Goal: Task Accomplishment & Management: Use online tool/utility

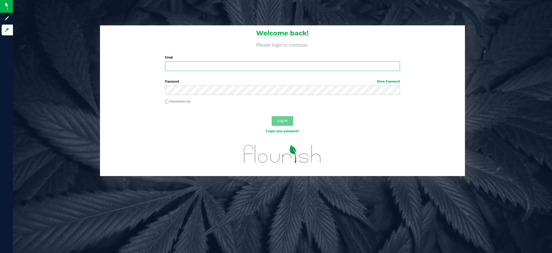
click at [190, 66] on input "Email" at bounding box center [282, 66] width 235 height 10
type input "[EMAIL_ADDRESS][DOMAIN_NAME]"
click at [272, 116] on button "Log In" at bounding box center [283, 121] width 22 height 10
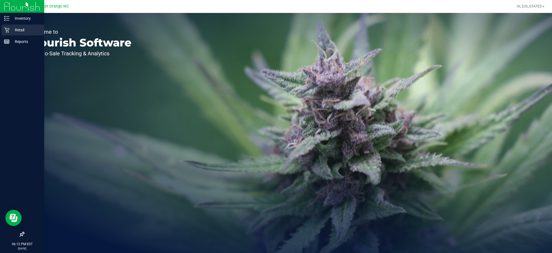
click at [11, 28] on p "Retail" at bounding box center [25, 30] width 32 height 6
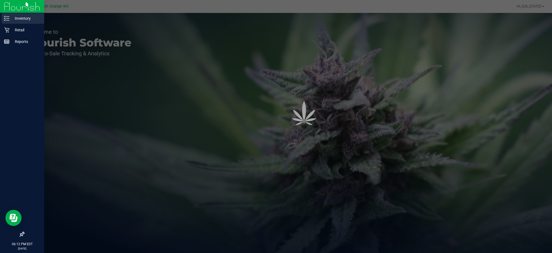
click at [13, 20] on p "Inventory" at bounding box center [25, 18] width 32 height 6
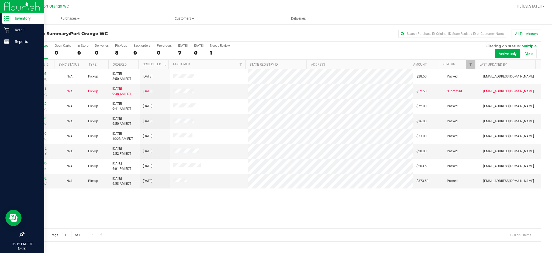
click at [8, 17] on icon at bounding box center [6, 18] width 5 height 5
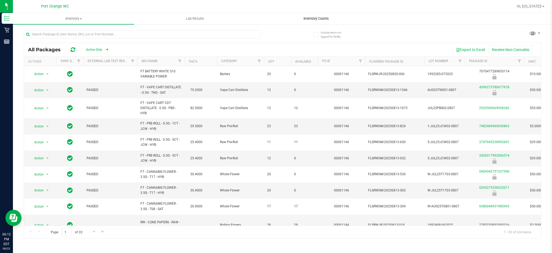
click at [309, 18] on span "Inventory Counts" at bounding box center [316, 18] width 40 height 5
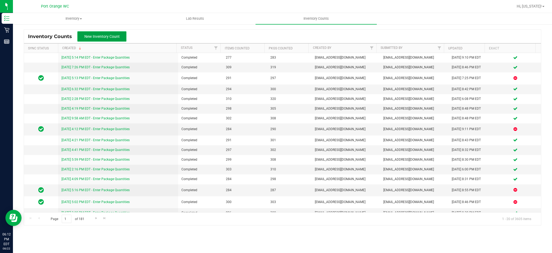
click at [107, 35] on span "New Inventory Count" at bounding box center [101, 36] width 35 height 4
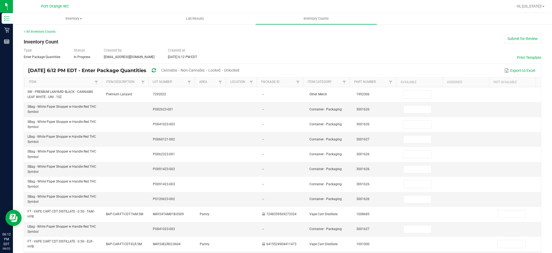
click at [177, 68] on span "Cannabis" at bounding box center [169, 70] width 16 height 4
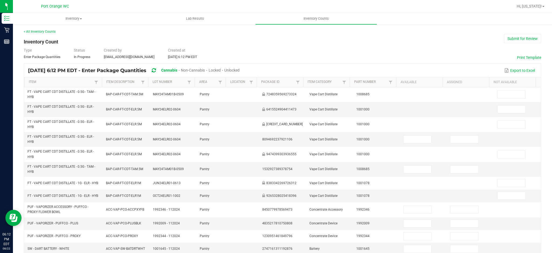
click at [240, 68] on span "Unlocked" at bounding box center [231, 70] width 15 height 4
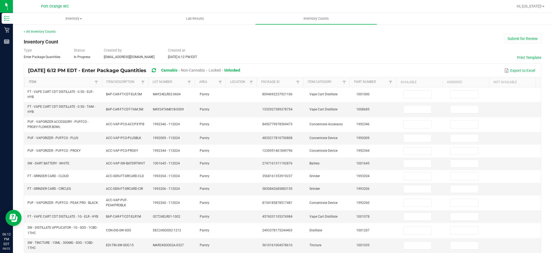
click at [75, 82] on link "Item" at bounding box center [61, 82] width 64 height 4
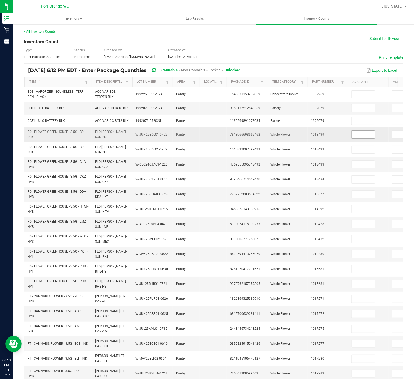
click at [368, 135] on input at bounding box center [362, 135] width 23 height 8
type input "3"
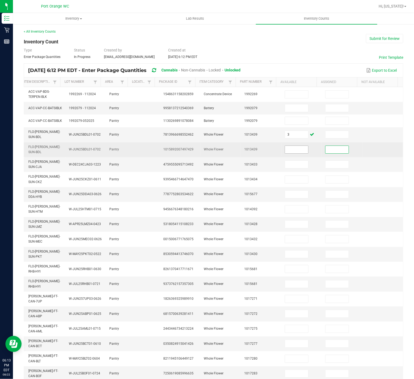
click at [285, 151] on input at bounding box center [296, 150] width 23 height 8
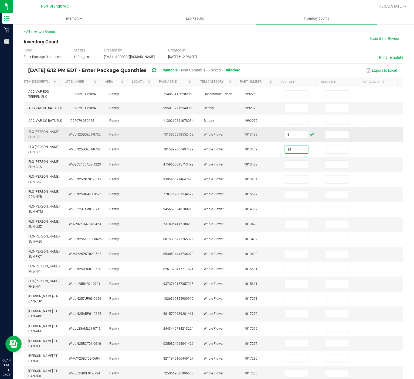
type input "19"
type input "12"
type input "3"
click at [288, 198] on input at bounding box center [296, 195] width 23 height 8
type input "14"
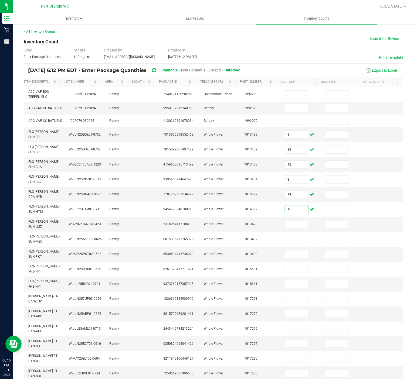
type input "16"
click at [285, 225] on input at bounding box center [296, 225] width 23 height 8
type input "14"
type input "3"
type input "19"
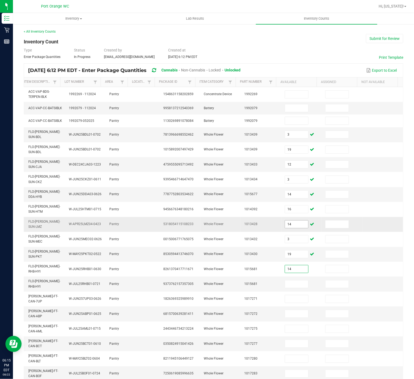
type input "14"
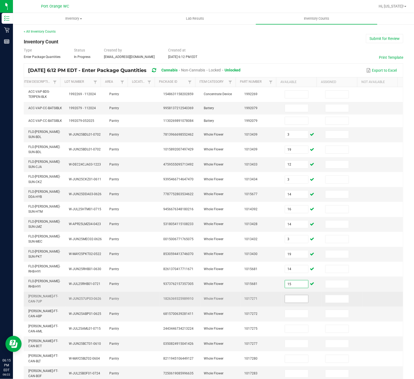
type input "15"
click at [285, 252] on input at bounding box center [296, 299] width 23 height 8
type input "10"
type input "19"
type input "20"
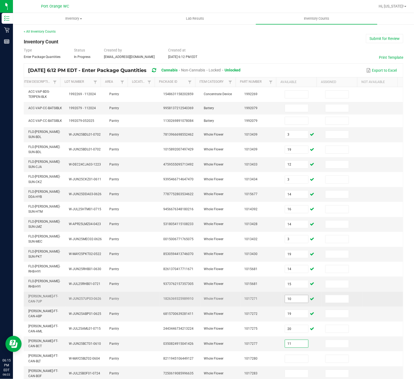
type input "11"
type input "3"
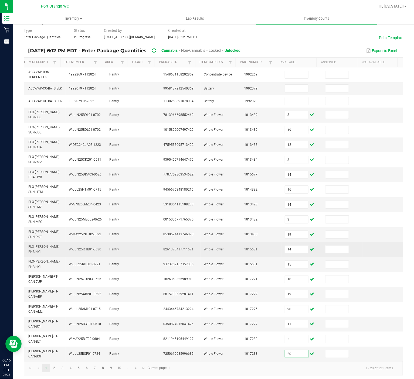
scroll to position [30, 0]
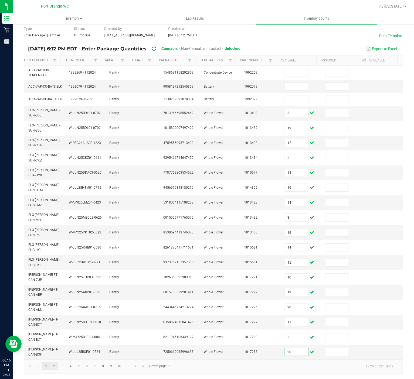
type input "20"
click at [54, 252] on link "2" at bounding box center [54, 366] width 8 height 8
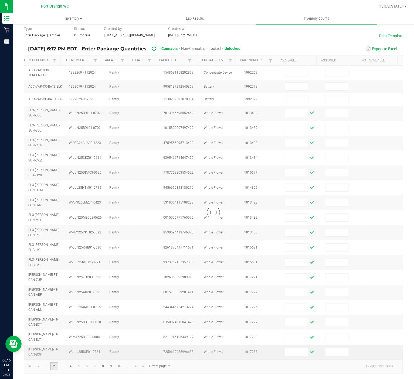
scroll to position [20, 0]
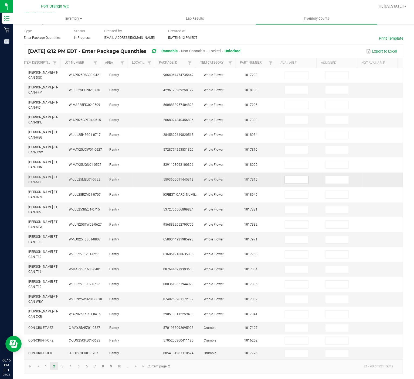
drag, startPoint x: 282, startPoint y: 197, endPoint x: 276, endPoint y: 180, distance: 18.2
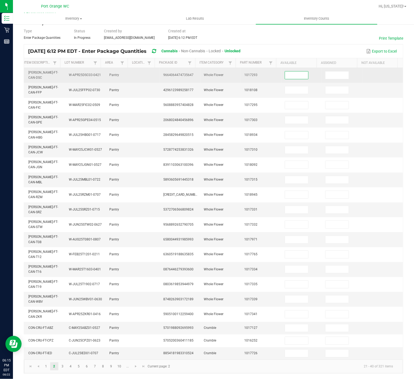
click at [287, 71] on input at bounding box center [296, 75] width 23 height 8
type input "3"
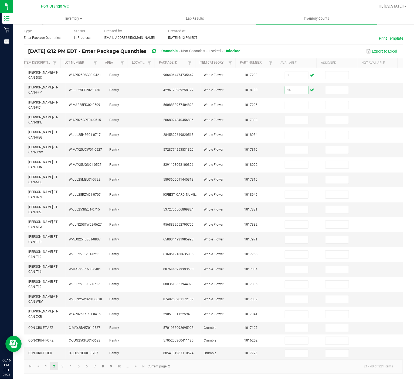
type input "20"
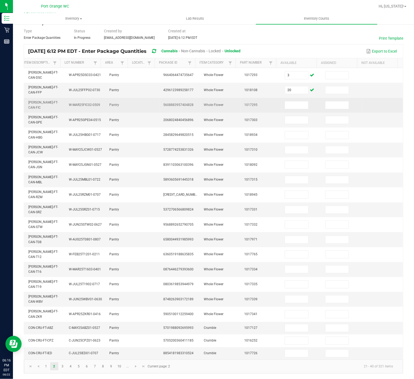
click at [284, 98] on td at bounding box center [301, 105] width 40 height 15
click at [285, 101] on input at bounding box center [296, 105] width 23 height 8
type input "14"
type input "19"
type input "2"
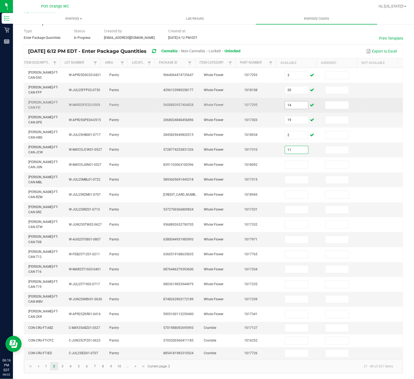
type input "11"
type input "5"
type input "14"
type input "13"
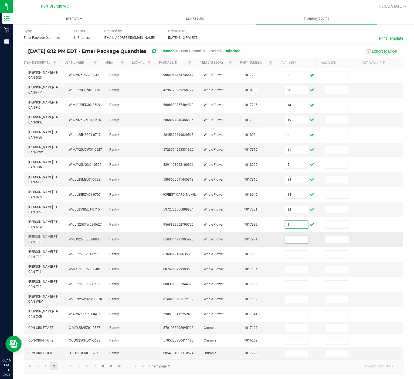
type input "1"
click at [288, 236] on input at bounding box center [296, 240] width 23 height 8
type input "17"
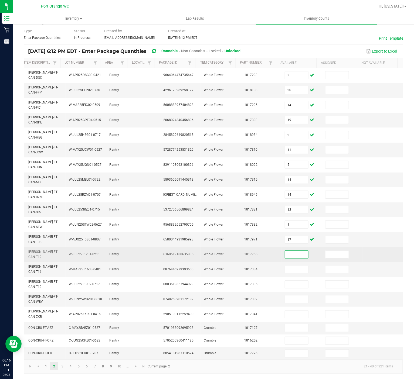
click at [285, 251] on input at bounding box center [296, 255] width 23 height 8
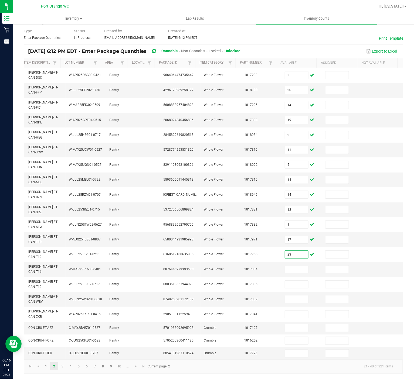
type input "23"
click at [286, 252] on input at bounding box center [296, 270] width 23 height 8
click at [285, 252] on input at bounding box center [296, 270] width 23 height 8
type input "2"
type input "16"
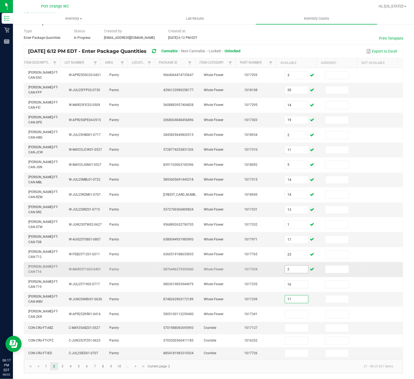
type input "11"
type input "10"
type input "8"
type input "6"
click at [285, 252] on input at bounding box center [296, 354] width 23 height 8
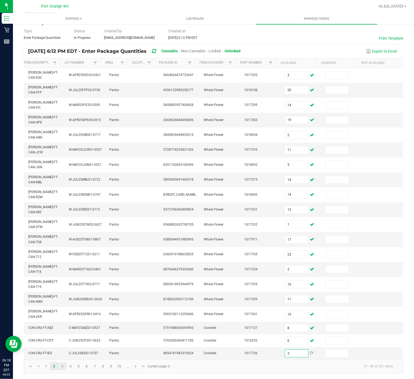
type input "3"
click at [61, 252] on link "3" at bounding box center [63, 366] width 8 height 8
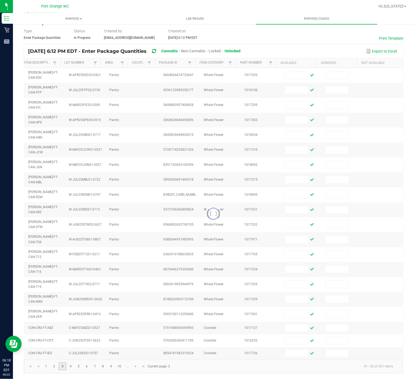
scroll to position [15, 0]
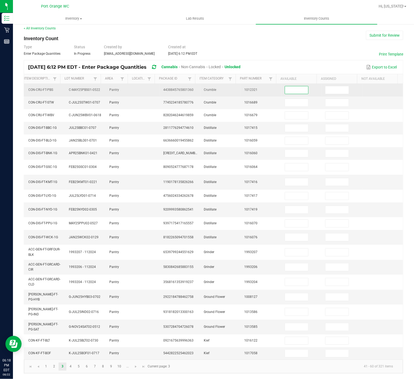
click at [286, 86] on input at bounding box center [296, 90] width 23 height 8
type input "2"
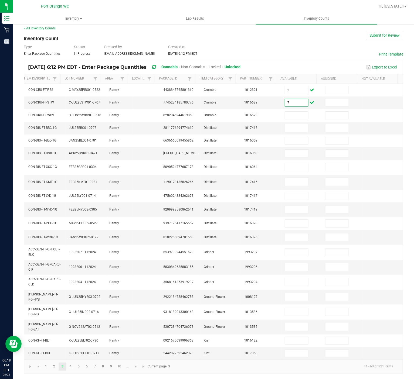
type input "7"
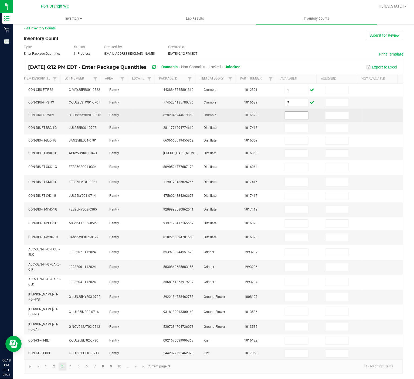
click at [285, 112] on input at bounding box center [296, 116] width 23 height 8
type input "2"
type input "9"
type input "7"
type input "6"
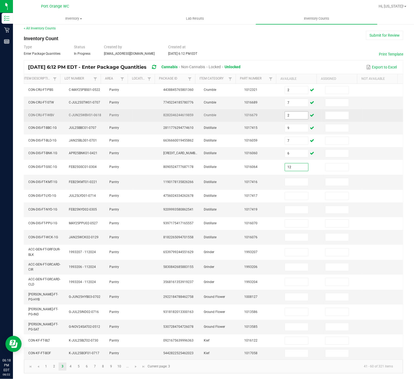
type input "12"
type input "3"
type input "2"
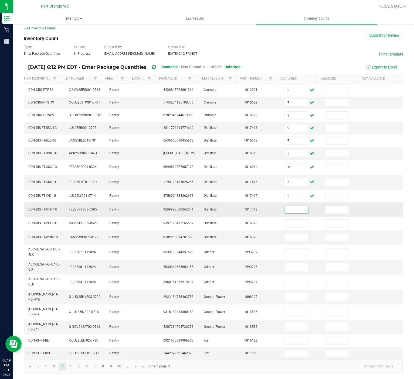
click at [285, 206] on input at bounding box center [296, 210] width 23 height 8
type input "5"
type input "6"
type input "1"
click at [285, 252] on input at bounding box center [296, 297] width 23 height 8
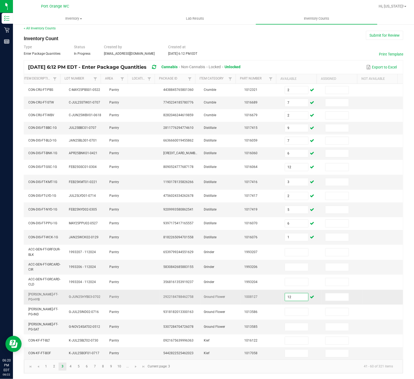
type input "12"
type input "14"
type input "13"
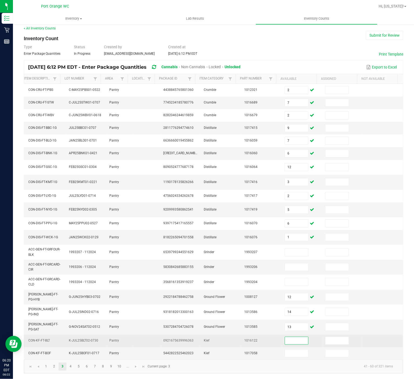
click at [285, 252] on input at bounding box center [296, 341] width 23 height 8
type input "7"
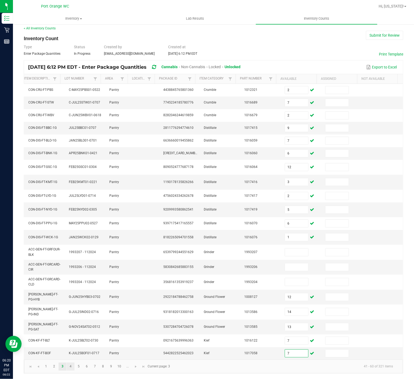
type input "7"
click at [71, 252] on link "4" at bounding box center [71, 367] width 8 height 8
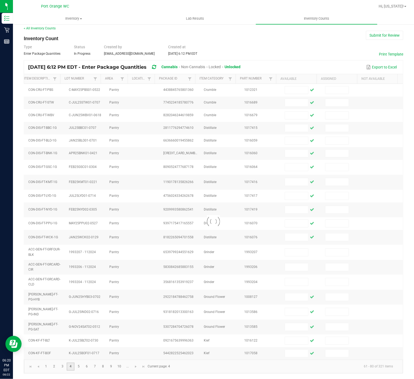
scroll to position [0, 72]
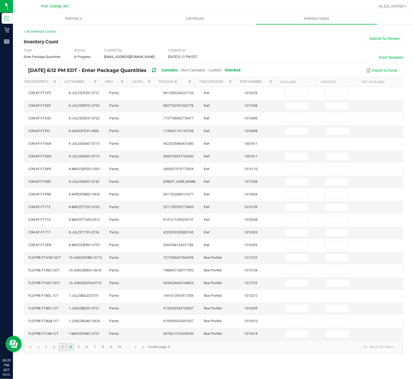
click at [62, 252] on link "3" at bounding box center [63, 347] width 8 height 8
type input "9"
type input "6"
type input "5"
type input "2"
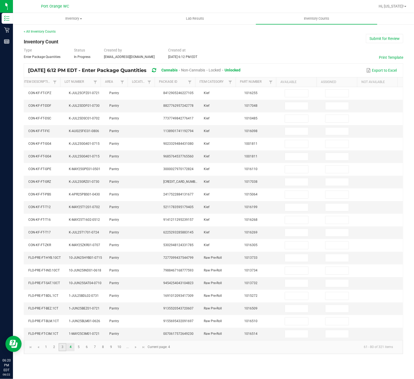
type input "6"
type input "1"
type input "12"
type input "2"
type input "7"
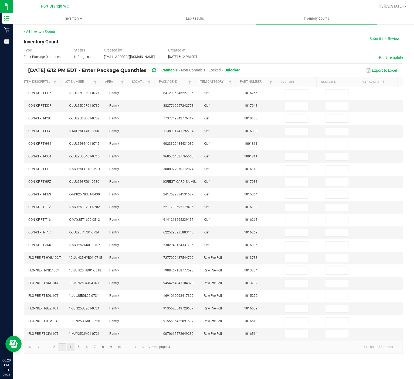
type input "2"
type input "7"
type input "12"
type input "3"
type input "14"
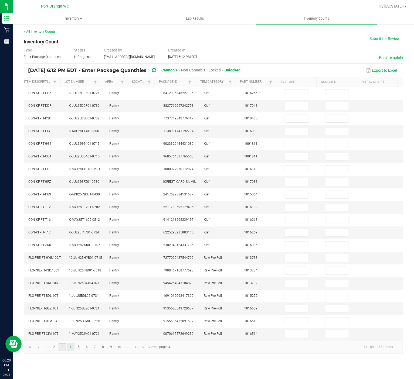
type input "13"
type input "7"
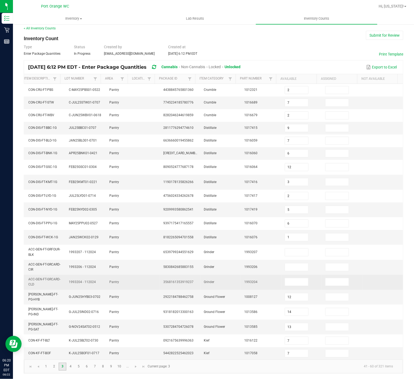
scroll to position [15, 0]
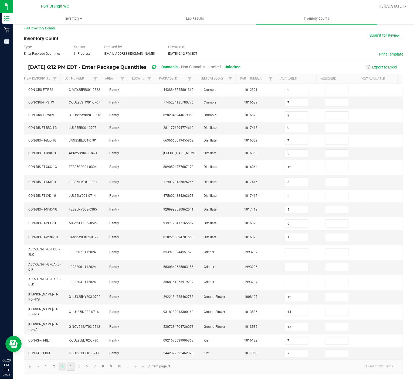
click at [71, 252] on link "4" at bounding box center [71, 367] width 8 height 8
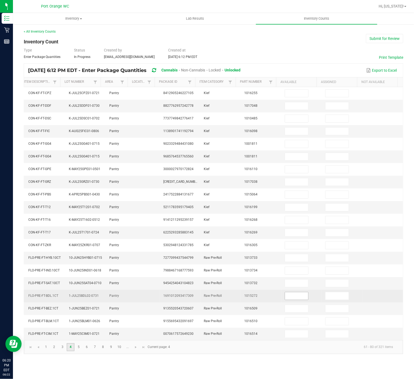
scroll to position [0, 0]
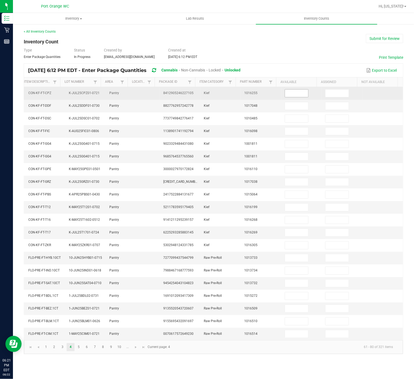
click at [290, 93] on input at bounding box center [296, 94] width 23 height 8
type input "6"
type input "5"
type input "8"
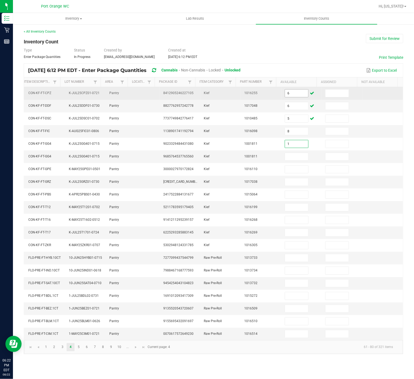
type input "1"
type input "8"
type input "4"
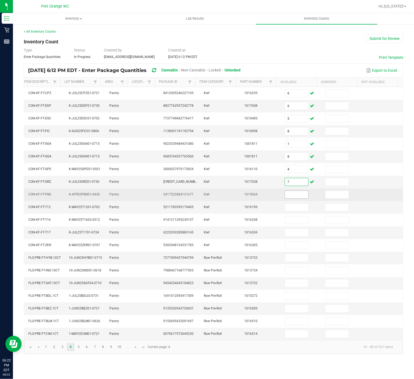
type input "7"
click at [289, 198] on input at bounding box center [296, 195] width 23 height 8
type input "7"
type input "3"
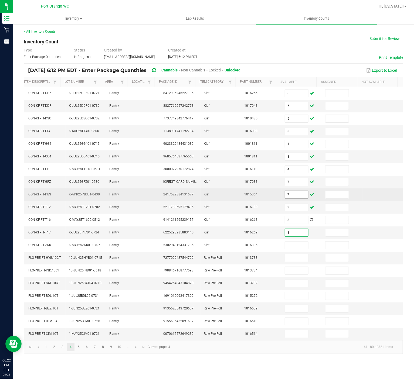
type input "8"
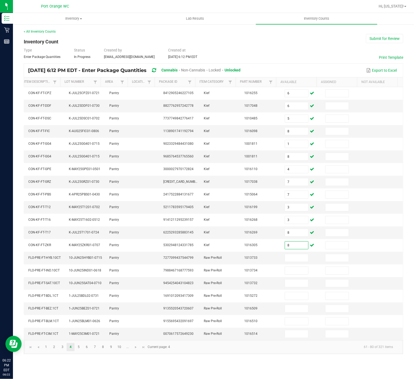
type input "8"
click at [286, 252] on input at bounding box center [296, 258] width 23 height 8
type input "17"
type input "10"
type input "14"
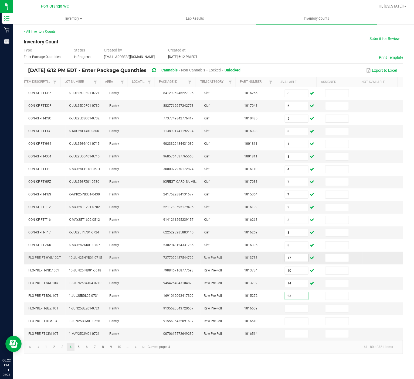
type input "23"
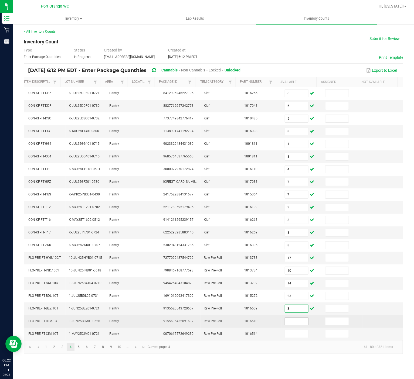
type input "3"
click at [290, 252] on input at bounding box center [296, 322] width 23 height 8
type input "1"
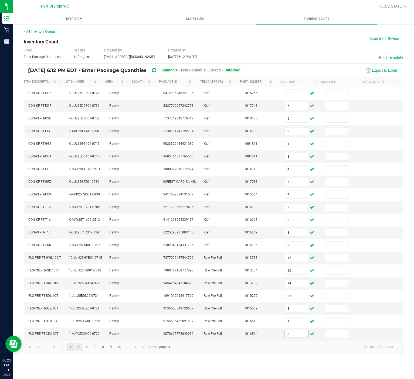
type input "3"
click at [78, 252] on link "5" at bounding box center [79, 347] width 8 height 8
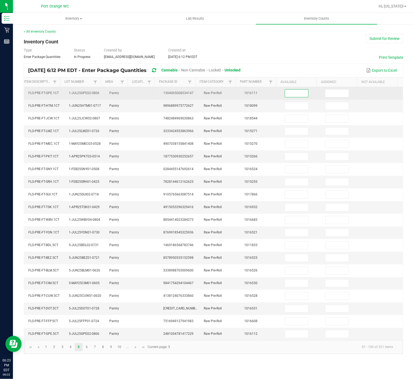
click at [287, 90] on input at bounding box center [296, 94] width 23 height 8
type input "3"
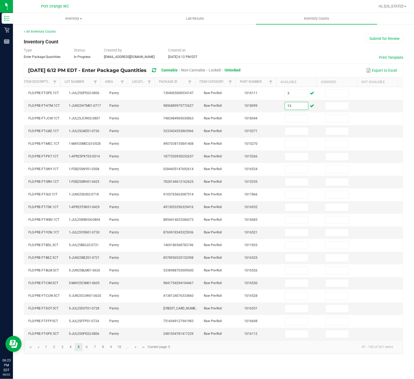
type input "13"
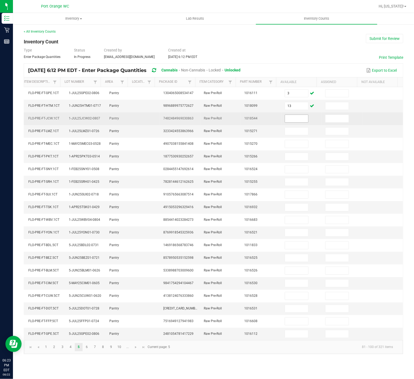
drag, startPoint x: 291, startPoint y: 125, endPoint x: 290, endPoint y: 120, distance: 5.3
click at [291, 125] on td at bounding box center [301, 118] width 40 height 13
click at [290, 117] on input at bounding box center [296, 119] width 23 height 8
type input "23"
type input "17"
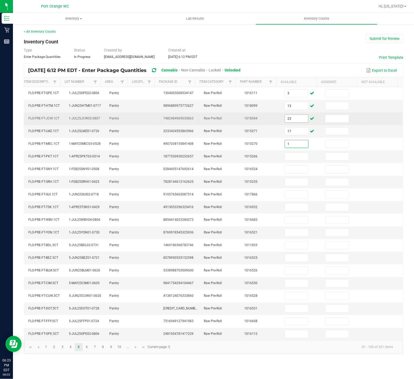
type input "1"
type input "9"
type input "8"
type input "11"
type input "1"
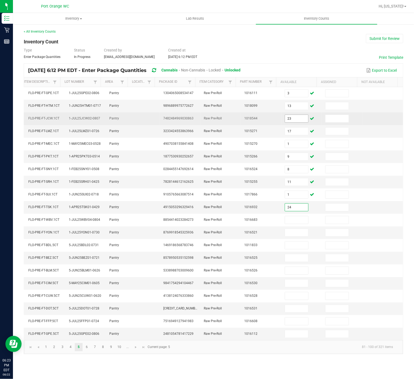
type input "24"
type input "18"
type input "21"
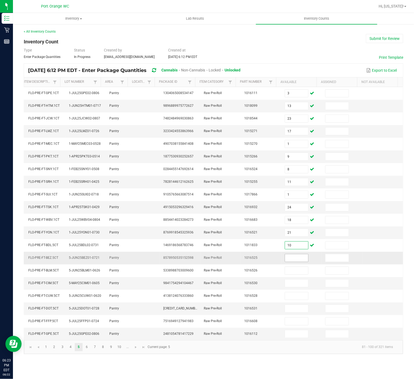
type input "10"
click at [296, 252] on input at bounding box center [296, 258] width 23 height 8
type input "2"
type input "9"
type input "6"
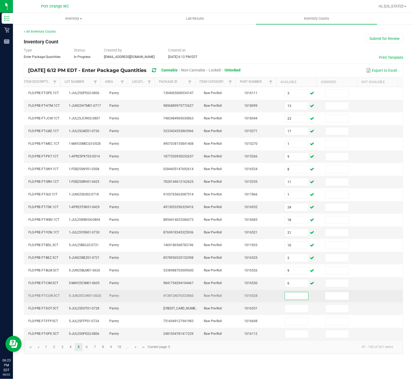
click at [286, 252] on input at bounding box center [296, 296] width 23 height 8
type input "3"
type input "9"
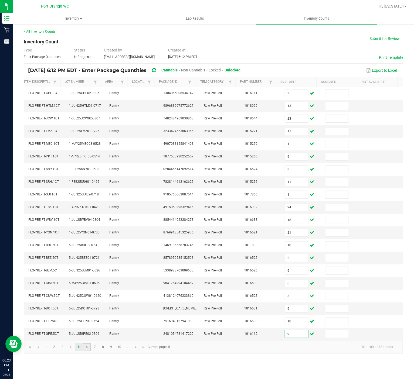
click at [85, 252] on link "6" at bounding box center [87, 347] width 8 height 8
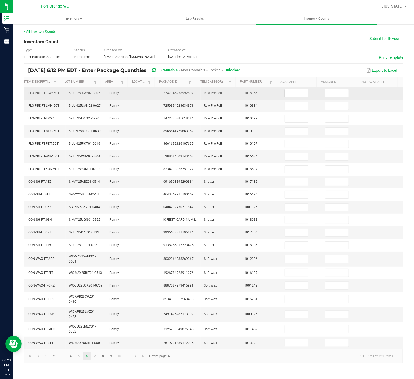
click at [290, 94] on input at bounding box center [296, 94] width 23 height 8
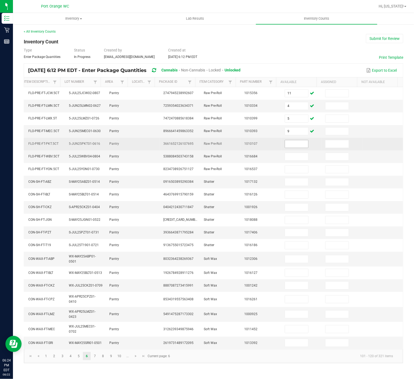
click at [287, 146] on input at bounding box center [296, 144] width 23 height 8
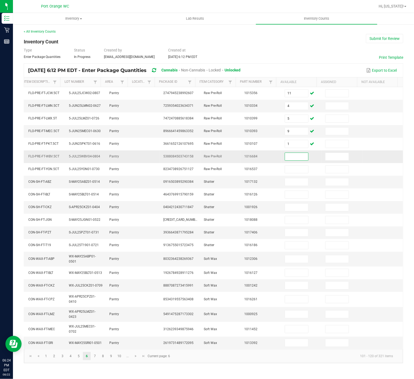
click at [288, 159] on input at bounding box center [296, 157] width 23 height 8
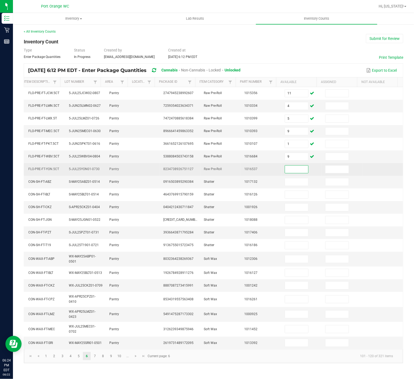
click at [288, 170] on input at bounding box center [296, 170] width 23 height 8
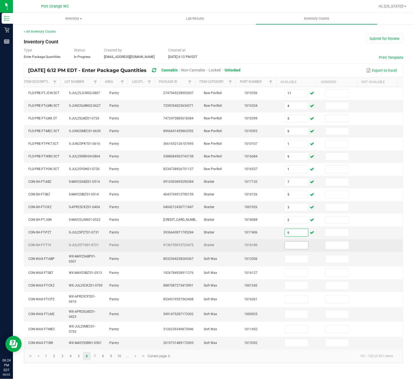
click at [295, 249] on input at bounding box center [296, 246] width 23 height 8
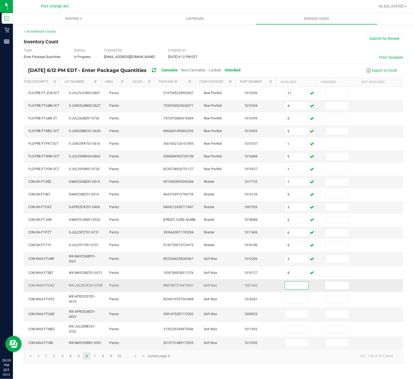
click at [285, 252] on input at bounding box center [296, 286] width 23 height 8
click at [94, 252] on link "7" at bounding box center [95, 356] width 8 height 8
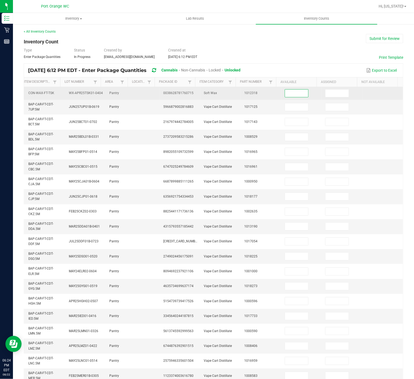
click at [287, 93] on input at bounding box center [296, 94] width 23 height 8
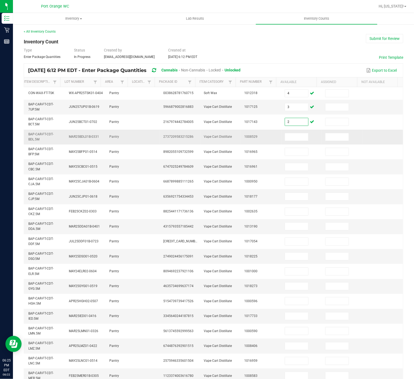
click at [292, 133] on td at bounding box center [301, 137] width 40 height 15
click at [290, 141] on input at bounding box center [296, 137] width 23 height 8
click at [290, 135] on input at bounding box center [296, 137] width 23 height 8
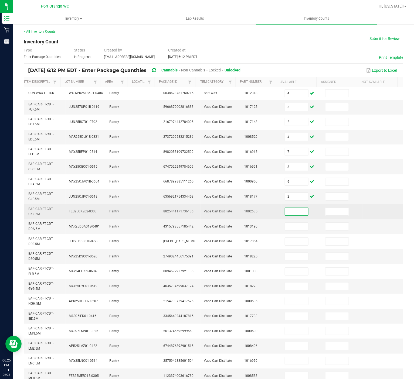
click at [292, 212] on input at bounding box center [296, 212] width 23 height 8
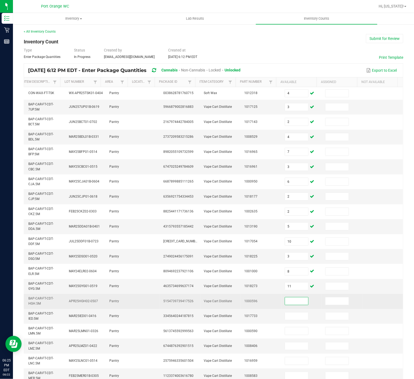
click at [287, 252] on input at bounding box center [296, 301] width 23 height 8
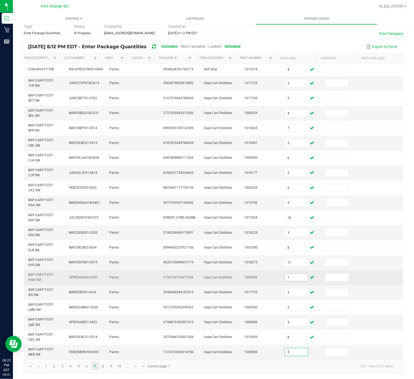
scroll to position [36, 0]
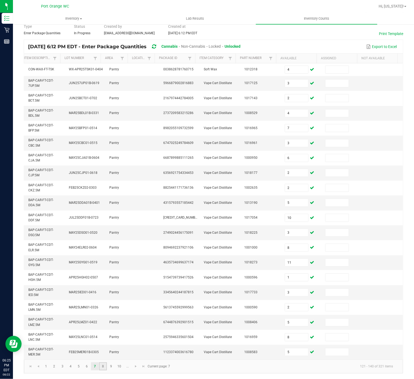
click at [102, 252] on link "8" at bounding box center [103, 366] width 8 height 8
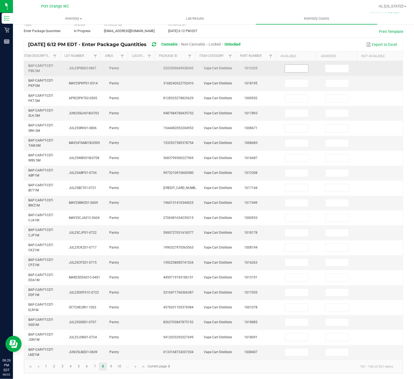
click at [285, 65] on input at bounding box center [296, 69] width 23 height 8
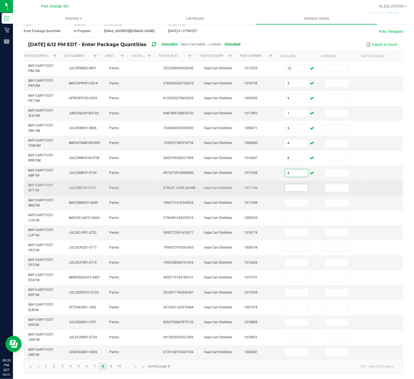
click at [288, 184] on input at bounding box center [296, 188] width 23 height 8
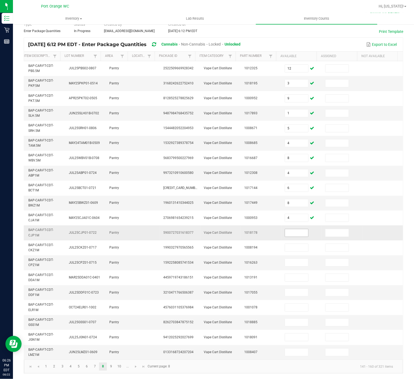
click at [286, 229] on input at bounding box center [296, 233] width 23 height 8
click at [285, 252] on td at bounding box center [301, 322] width 40 height 15
click at [291, 252] on input at bounding box center [296, 323] width 23 height 8
click at [113, 252] on link "9" at bounding box center [111, 367] width 8 height 8
drag, startPoint x: 289, startPoint y: 60, endPoint x: 288, endPoint y: 49, distance: 10.8
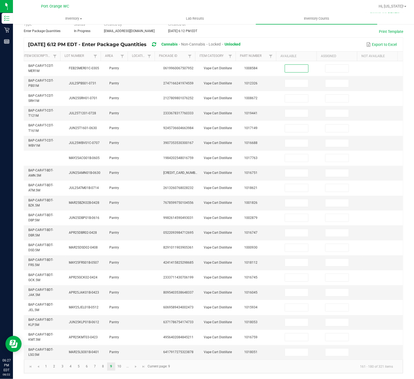
click at [289, 65] on input at bounding box center [296, 69] width 23 height 8
click at [289, 80] on input at bounding box center [296, 84] width 23 height 8
click at [287, 169] on input at bounding box center [296, 173] width 23 height 8
click at [285, 199] on input at bounding box center [296, 203] width 23 height 8
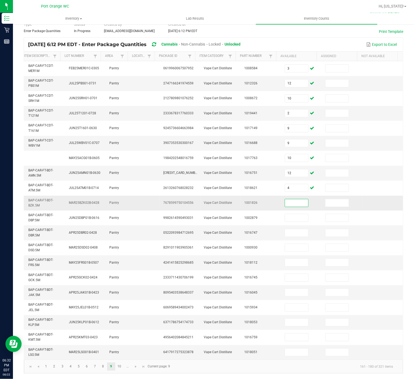
click at [285, 199] on input at bounding box center [296, 203] width 23 height 8
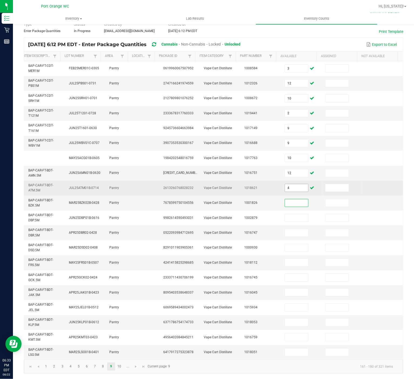
click at [286, 184] on input "4" at bounding box center [296, 188] width 23 height 8
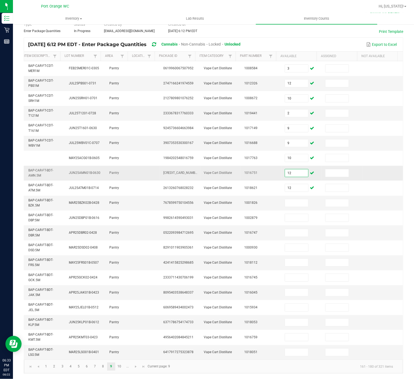
click at [288, 169] on input "12" at bounding box center [296, 173] width 23 height 8
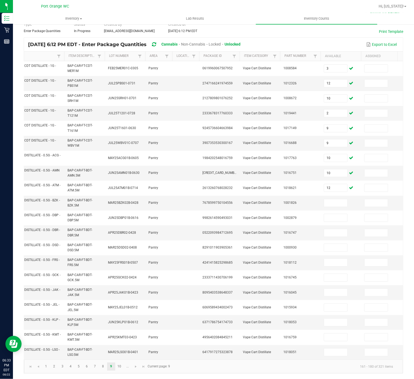
scroll to position [0, 31]
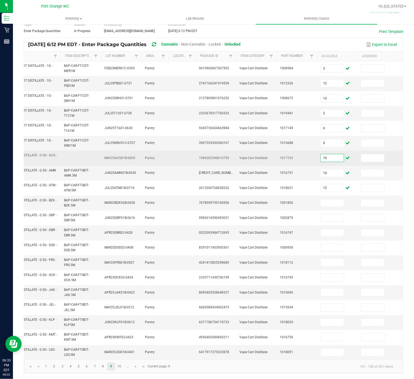
click at [335, 154] on input "10" at bounding box center [331, 158] width 23 height 8
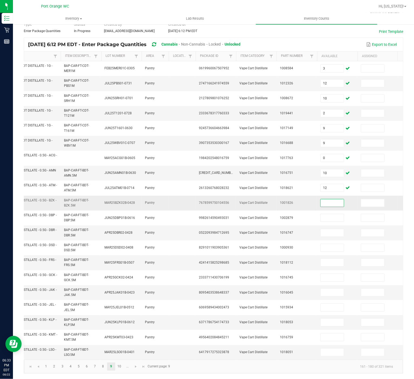
click at [329, 199] on input at bounding box center [331, 203] width 23 height 8
click at [335, 252] on kendo-pager "1 2 3 4 5 6 7 8 9 10 ... 161 - 180 of 321 items Current page: 9" at bounding box center [213, 367] width 379 height 14
click at [337, 199] on input at bounding box center [331, 203] width 23 height 8
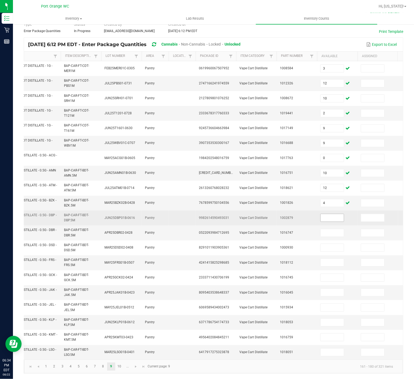
click at [337, 214] on input at bounding box center [331, 218] width 23 height 8
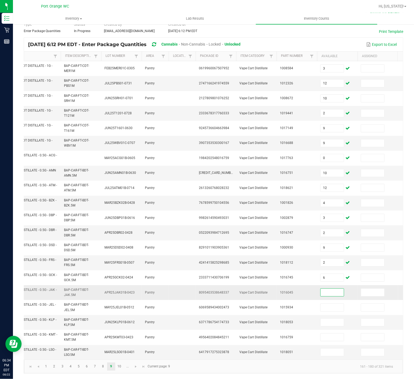
click at [336, 252] on input at bounding box center [331, 293] width 23 height 8
click at [339, 252] on input at bounding box center [331, 353] width 23 height 8
click at [121, 252] on link "10" at bounding box center [119, 367] width 8 height 8
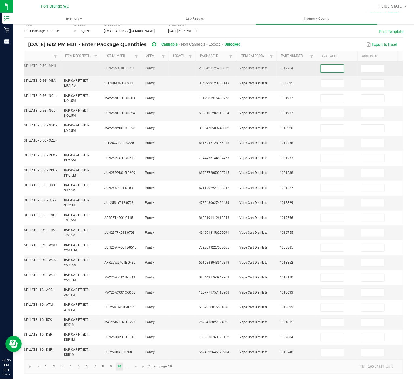
click at [329, 65] on input at bounding box center [331, 69] width 23 height 8
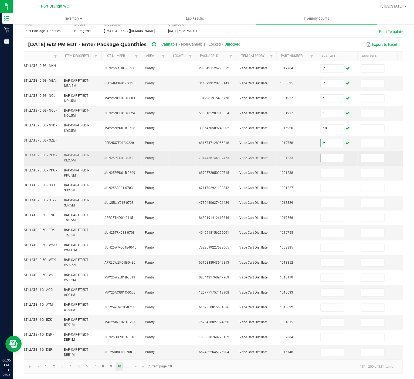
click at [329, 154] on input at bounding box center [331, 158] width 23 height 8
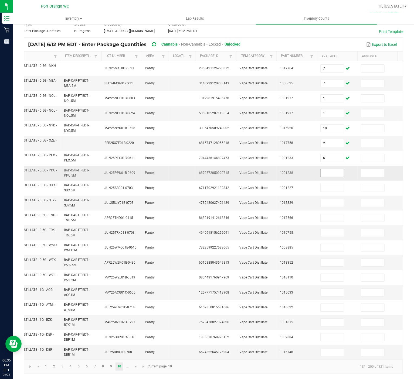
click at [329, 169] on input at bounding box center [331, 173] width 23 height 8
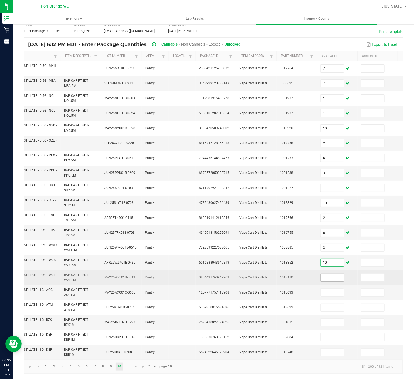
click at [327, 252] on input at bounding box center [331, 278] width 23 height 8
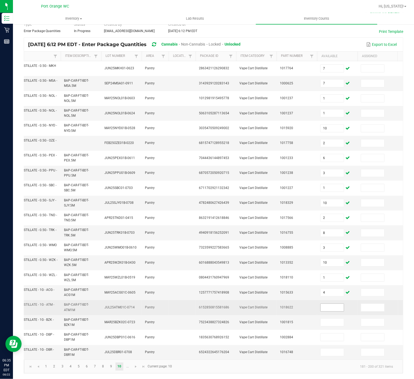
click at [337, 252] on input at bounding box center [331, 308] width 23 height 8
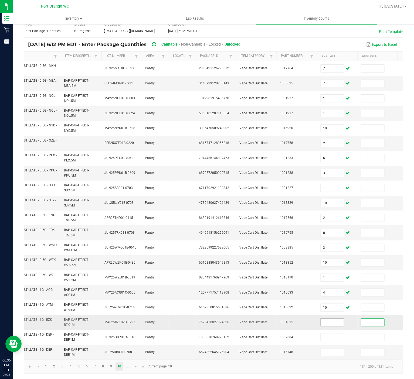
click at [329, 252] on input at bounding box center [331, 323] width 23 height 8
click at [129, 252] on link "..." at bounding box center [127, 367] width 8 height 8
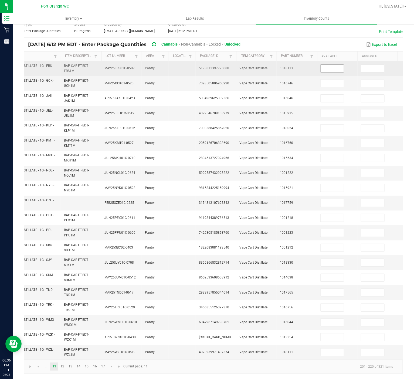
click at [324, 65] on input at bounding box center [331, 69] width 23 height 8
click at [322, 65] on input at bounding box center [331, 69] width 23 height 8
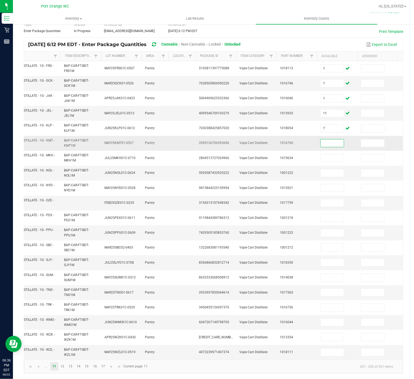
drag, startPoint x: 337, startPoint y: 130, endPoint x: 341, endPoint y: 133, distance: 5.2
click at [339, 139] on input at bounding box center [331, 143] width 23 height 8
click at [329, 229] on input at bounding box center [331, 233] width 23 height 8
click at [325, 252] on span at bounding box center [332, 263] width 24 height 8
click at [324, 252] on input at bounding box center [331, 263] width 23 height 8
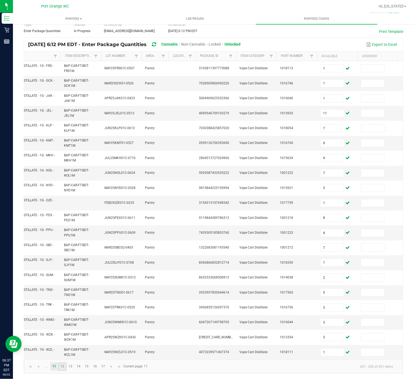
click at [60, 252] on link "12" at bounding box center [63, 367] width 8 height 8
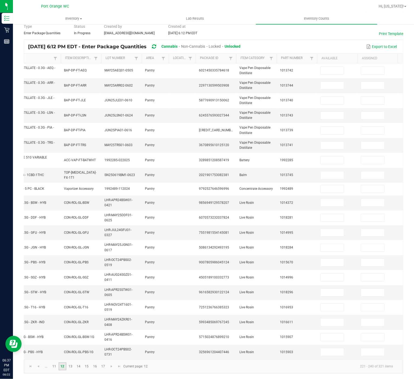
scroll to position [35, 0]
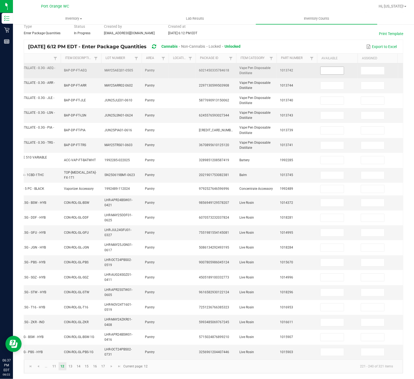
click at [337, 67] on input at bounding box center [331, 71] width 23 height 8
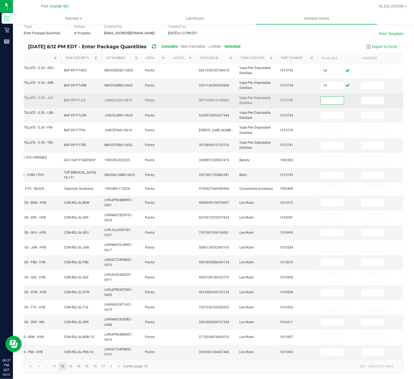
click at [324, 97] on input at bounding box center [331, 101] width 23 height 8
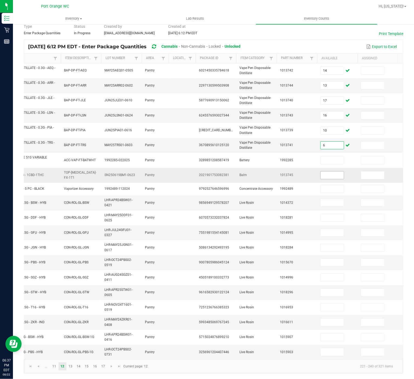
click at [335, 171] on input at bounding box center [331, 175] width 23 height 8
click at [333, 199] on input at bounding box center [331, 203] width 23 height 8
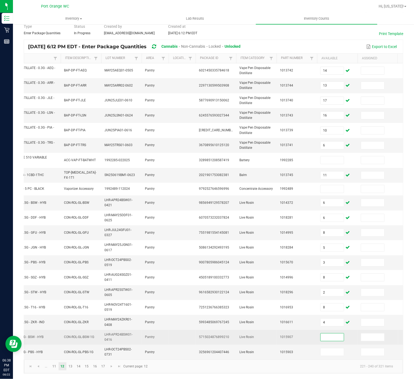
click at [338, 252] on input at bounding box center [331, 338] width 23 height 8
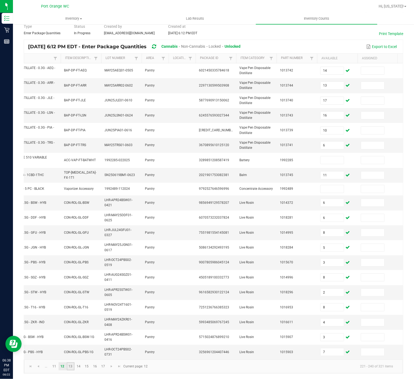
click at [71, 252] on link "13" at bounding box center [71, 366] width 8 height 8
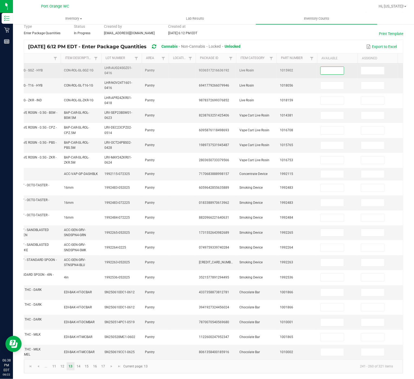
click at [339, 67] on input at bounding box center [331, 71] width 23 height 8
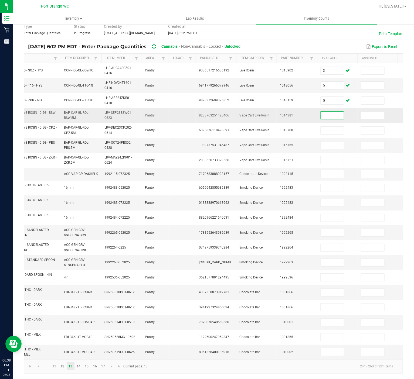
click at [333, 112] on input at bounding box center [331, 116] width 23 height 8
click at [334, 252] on input at bounding box center [331, 293] width 23 height 8
click at [80, 252] on link "14" at bounding box center [79, 366] width 8 height 8
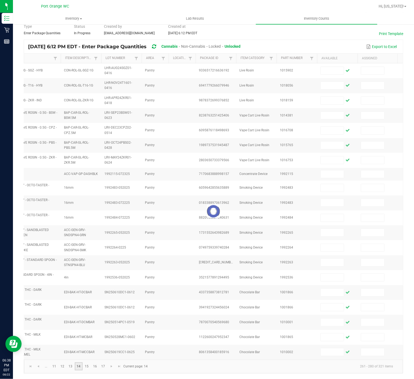
scroll to position [30, 0]
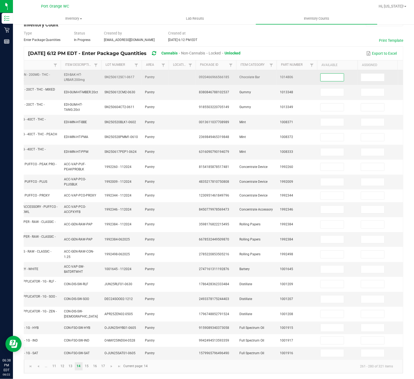
click at [335, 74] on input at bounding box center [331, 78] width 23 height 8
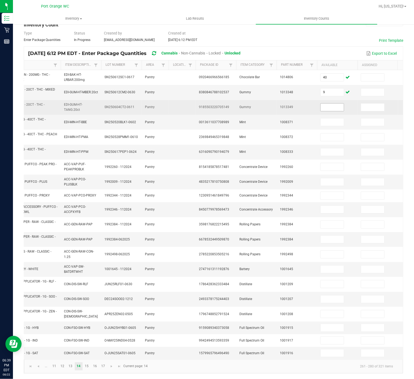
click at [326, 104] on input at bounding box center [331, 108] width 23 height 8
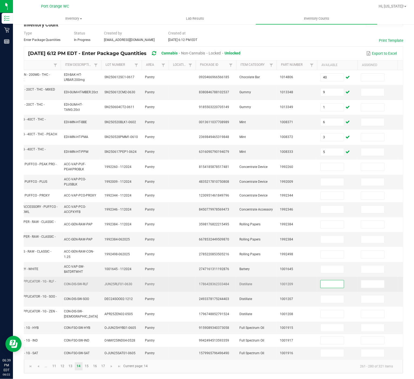
click at [331, 252] on input at bounding box center [331, 284] width 23 height 8
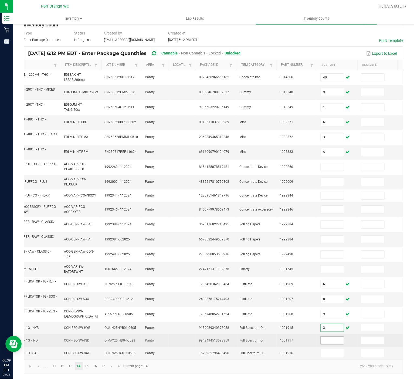
click at [331, 252] on input at bounding box center [331, 341] width 23 height 8
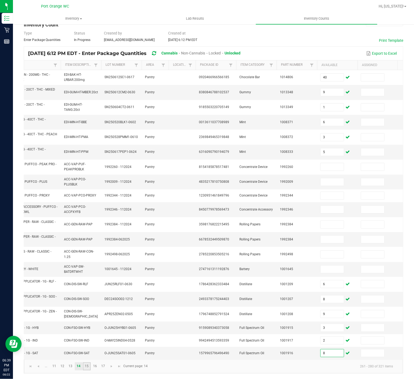
click at [84, 252] on link "15" at bounding box center [87, 366] width 8 height 8
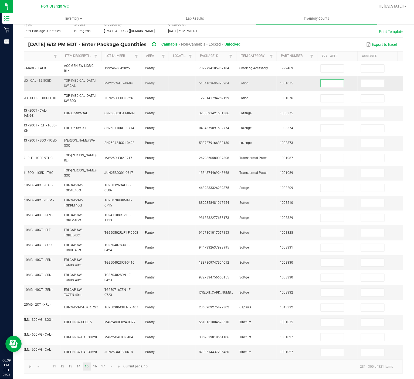
click at [327, 80] on input at bounding box center [331, 84] width 23 height 8
click at [332, 109] on input at bounding box center [331, 113] width 23 height 8
click at [331, 229] on input at bounding box center [331, 233] width 23 height 8
click at [338, 229] on input at bounding box center [331, 233] width 23 height 8
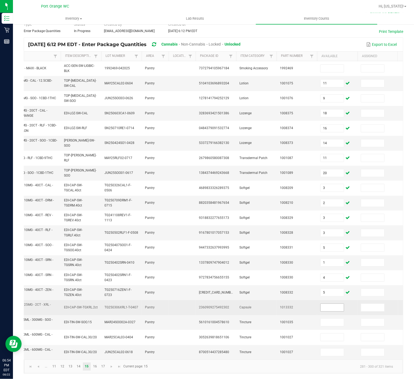
click at [333, 252] on input at bounding box center [331, 308] width 23 height 8
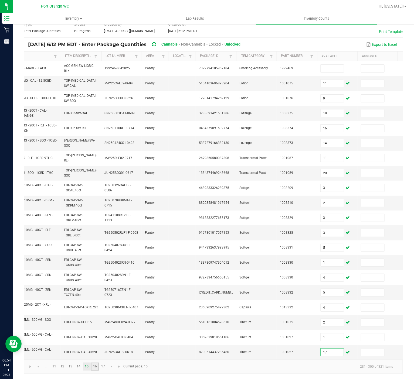
click at [96, 252] on link "16" at bounding box center [95, 367] width 8 height 8
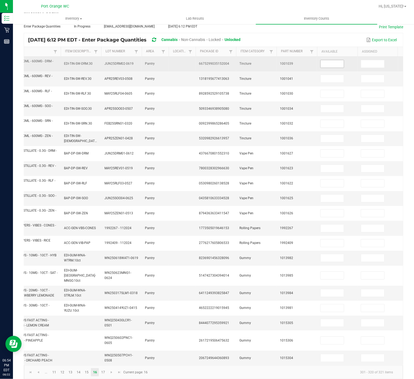
click at [328, 63] on input at bounding box center [331, 64] width 23 height 8
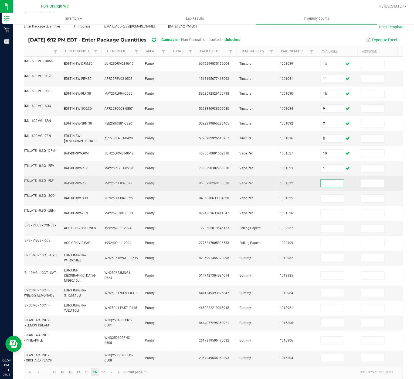
click at [330, 183] on input at bounding box center [331, 184] width 23 height 8
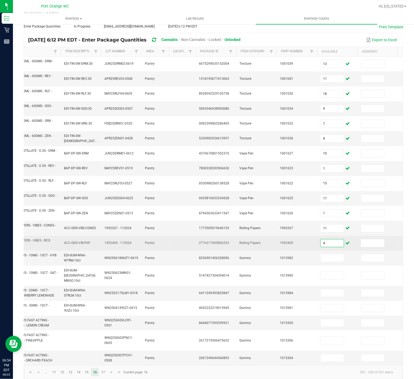
drag, startPoint x: 332, startPoint y: 241, endPoint x: 304, endPoint y: 242, distance: 27.2
click at [304, 242] on tr "VBS - ROLLING PAPERS - VIBES - RICE BLUE - 1.25IN ACC-GEN-VIB-PAP 1992409 - 112…" at bounding box center [215, 243] width 445 height 15
click at [338, 247] on input at bounding box center [331, 243] width 23 height 8
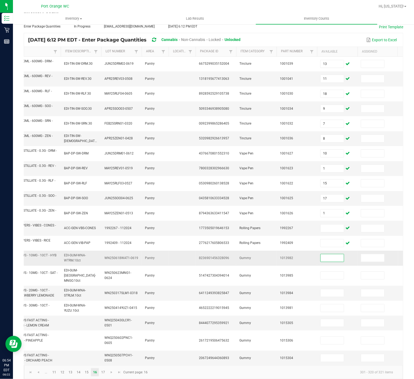
click at [329, 252] on input at bounding box center [331, 258] width 23 height 8
click at [379, 252] on input "7" at bounding box center [372, 323] width 23 height 8
click at [376, 252] on input "7" at bounding box center [372, 323] width 23 height 8
click at [342, 252] on input at bounding box center [331, 323] width 23 height 8
click at [331, 252] on input at bounding box center [331, 358] width 23 height 8
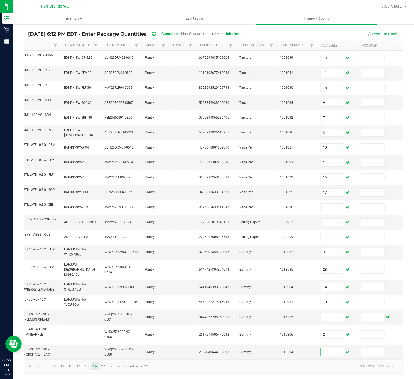
scroll to position [43, 0]
click at [104, 252] on link "17" at bounding box center [103, 366] width 8 height 8
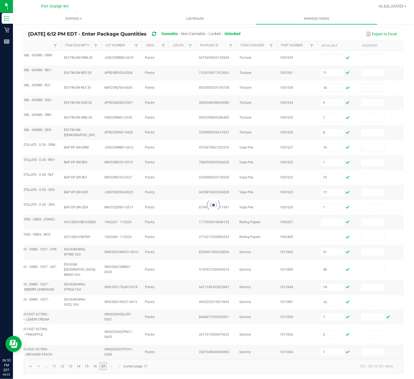
scroll to position [0, 0]
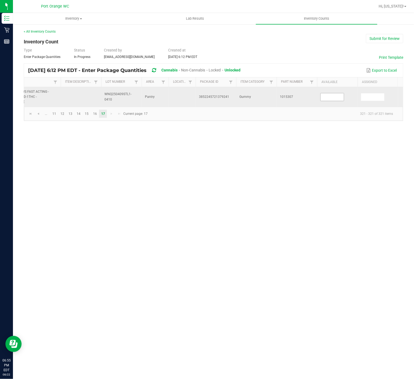
click at [326, 97] on input at bounding box center [331, 97] width 23 height 8
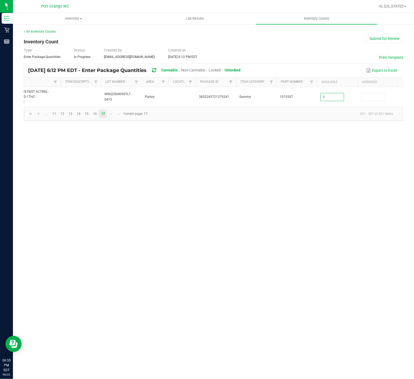
drag, startPoint x: 247, startPoint y: 217, endPoint x: 238, endPoint y: 203, distance: 16.8
click at [247, 214] on div "Inventory All packages All inventory Waste log Lab Results Inventory Counts < A…" at bounding box center [213, 196] width 401 height 366
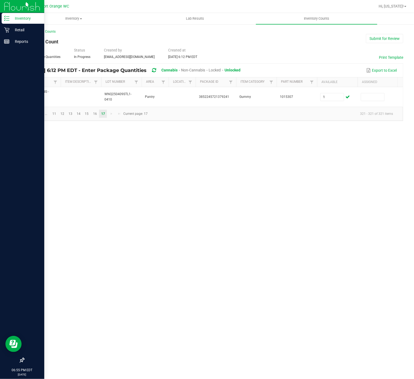
click at [16, 17] on p "Inventory" at bounding box center [25, 18] width 32 height 6
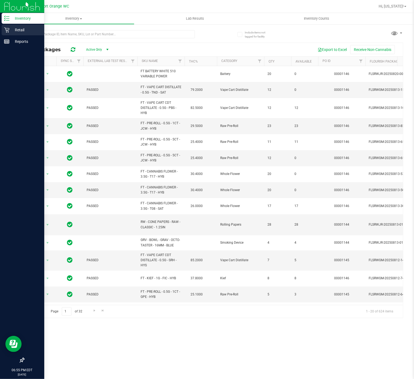
click at [24, 27] on p "Retail" at bounding box center [25, 30] width 32 height 6
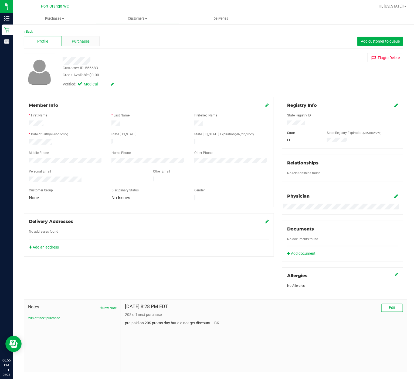
click at [91, 38] on div "Purchases" at bounding box center [81, 41] width 38 height 10
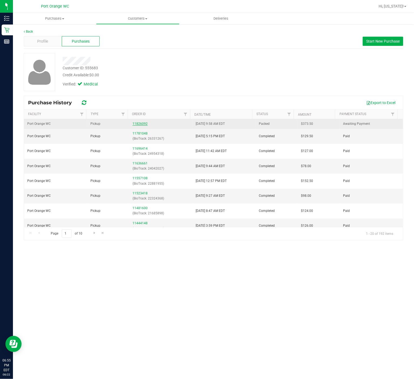
click at [136, 125] on link "11826092" at bounding box center [139, 124] width 15 height 4
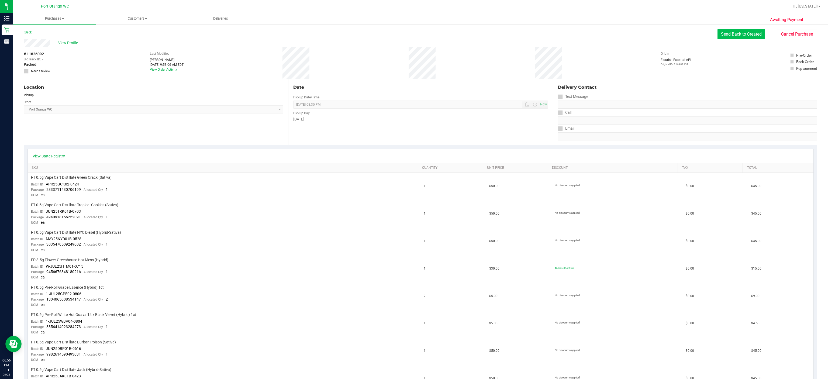
click at [552, 34] on button "Send Back to Created" at bounding box center [742, 34] width 48 height 10
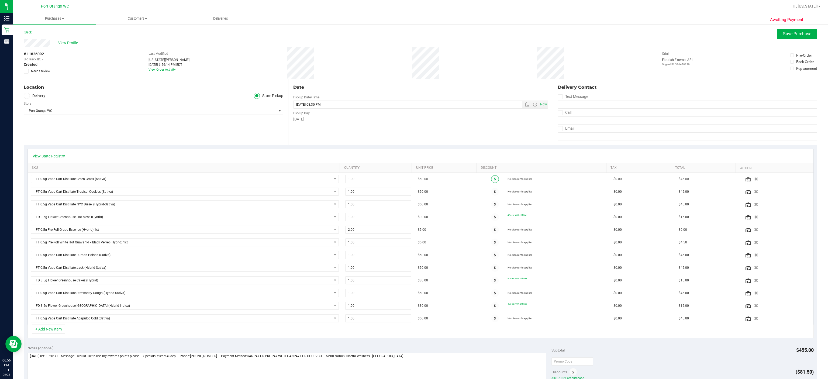
click at [491, 181] on span at bounding box center [495, 179] width 8 height 8
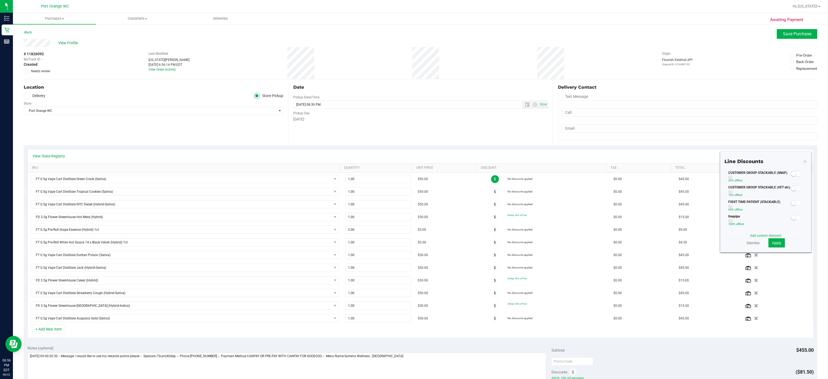
click at [552, 161] on icon at bounding box center [805, 161] width 4 height 6
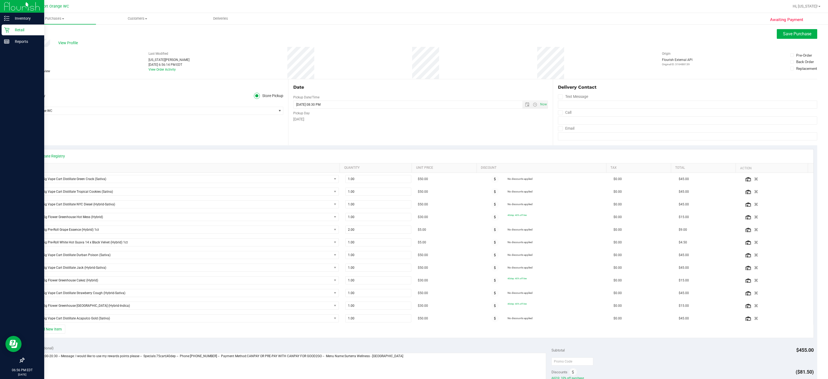
click at [10, 28] on p "Retail" at bounding box center [25, 30] width 32 height 6
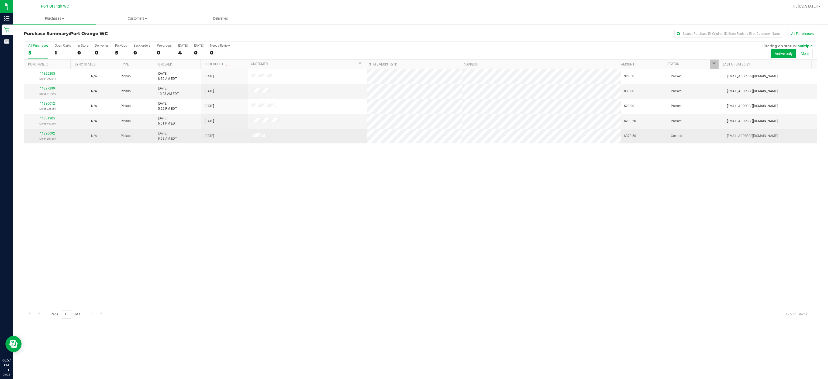
click at [50, 135] on link "11826092" at bounding box center [47, 134] width 15 height 4
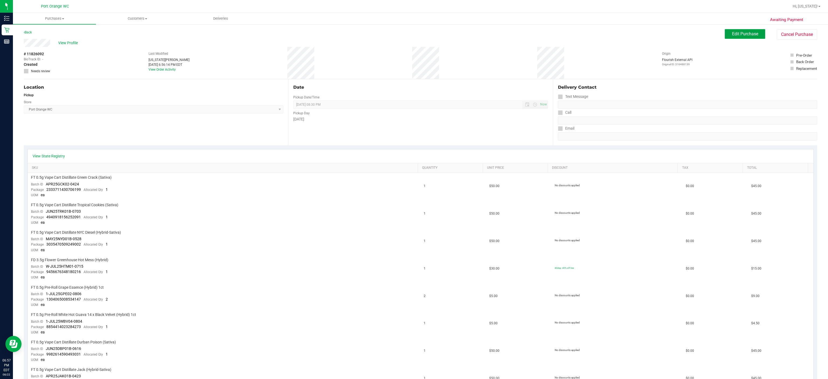
click at [552, 34] on span "Edit Purchase" at bounding box center [745, 33] width 26 height 5
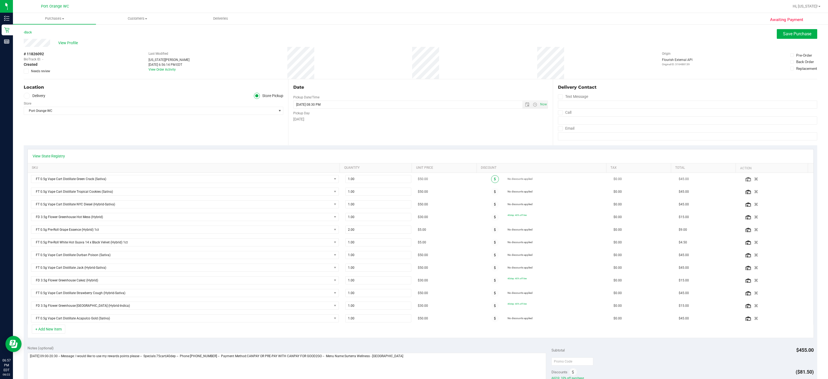
click at [491, 181] on span at bounding box center [495, 179] width 8 height 8
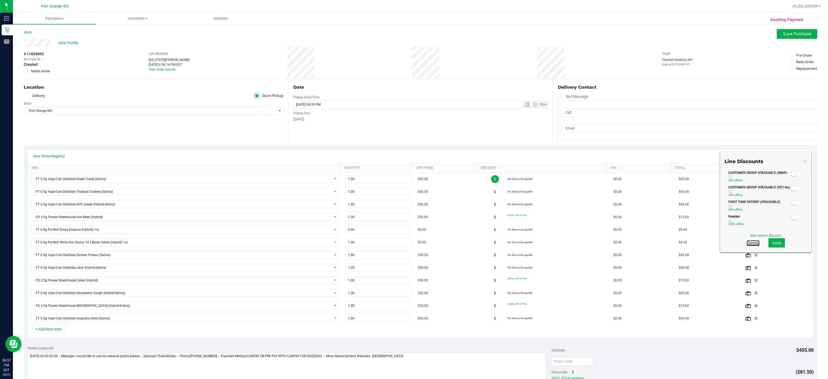
click at [552, 244] on link "Dismiss" at bounding box center [753, 242] width 13 height 5
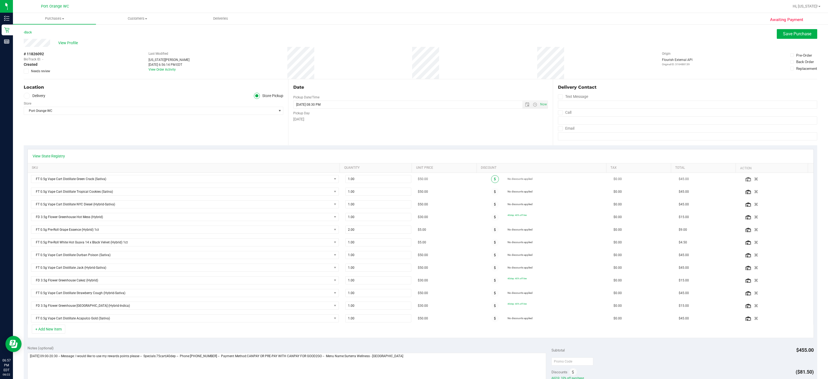
click at [494, 181] on icon at bounding box center [495, 178] width 2 height 3
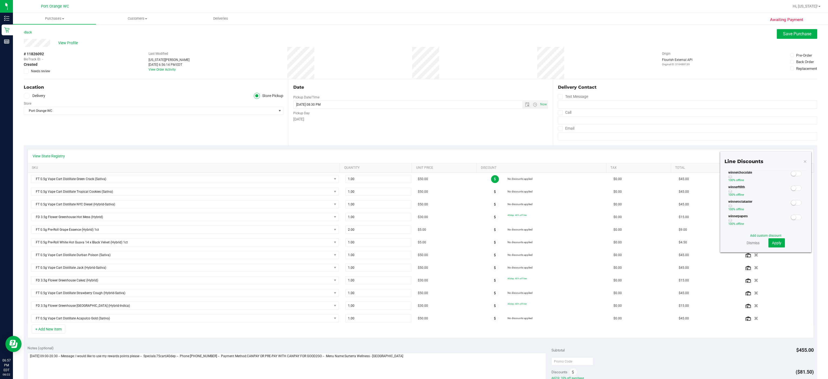
scroll to position [286, 0]
click at [552, 38] on div "Back Save Purchase" at bounding box center [421, 34] width 794 height 10
click at [552, 36] on span "Save Purchase" at bounding box center [797, 33] width 28 height 5
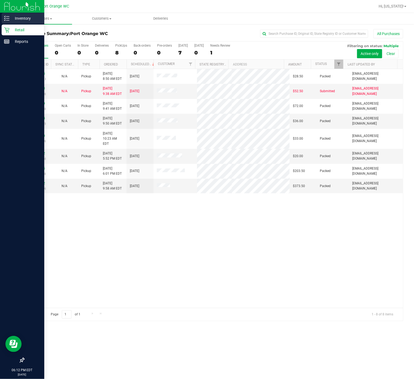
click at [8, 16] on icon at bounding box center [6, 18] width 5 height 5
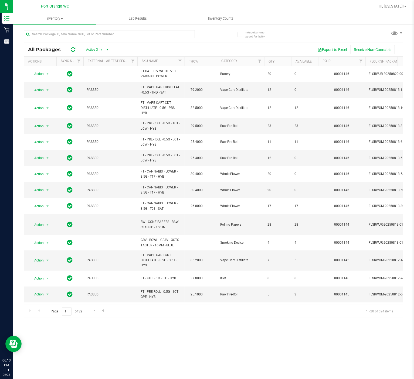
click at [165, 59] on th "SKU Name" at bounding box center [160, 61] width 47 height 9
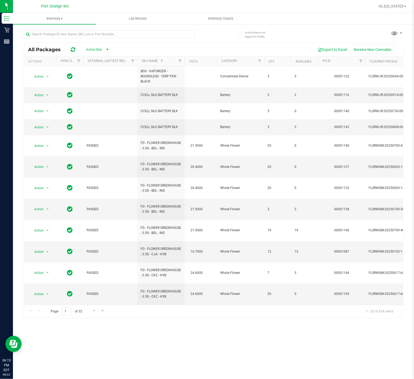
click at [188, 7] on div at bounding box center [236, 6] width 278 height 11
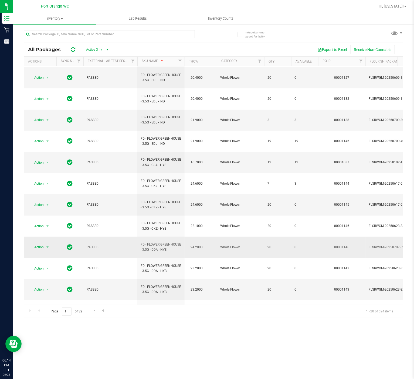
scroll to position [97, 0]
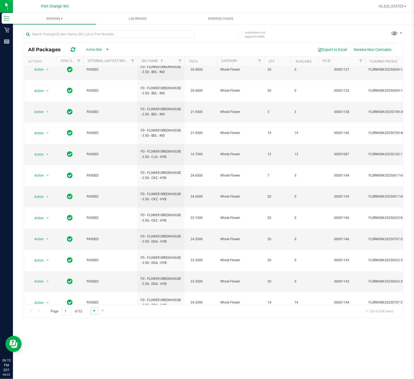
click at [94, 252] on span "Go to the next page" at bounding box center [94, 310] width 4 height 4
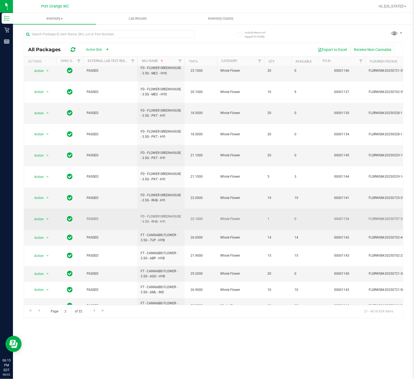
scroll to position [97, 0]
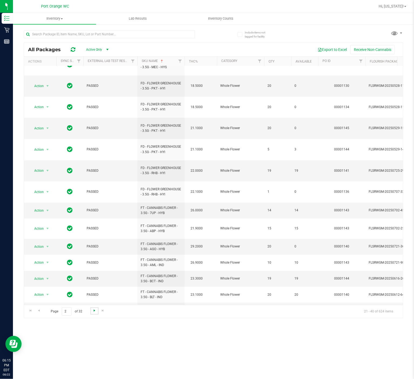
click at [94, 252] on span "Go to the next page" at bounding box center [94, 310] width 4 height 4
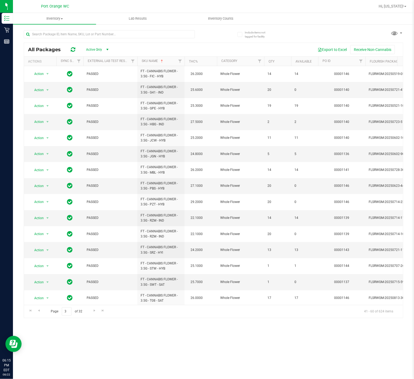
drag, startPoint x: 14, startPoint y: 294, endPoint x: 243, endPoint y: 356, distance: 237.2
click at [242, 252] on div "Inventory All packages All inventory Waste log Lab Results Inventory Counts Inc…" at bounding box center [213, 196] width 401 height 366
click at [39, 252] on span "Go to the previous page" at bounding box center [39, 310] width 4 height 4
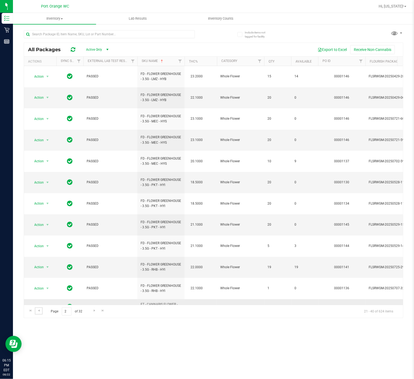
scroll to position [97, 0]
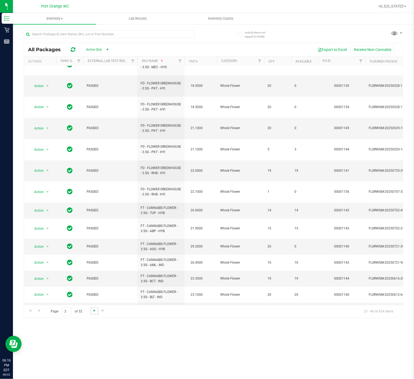
click at [94, 252] on span "Go to the next page" at bounding box center [94, 310] width 4 height 4
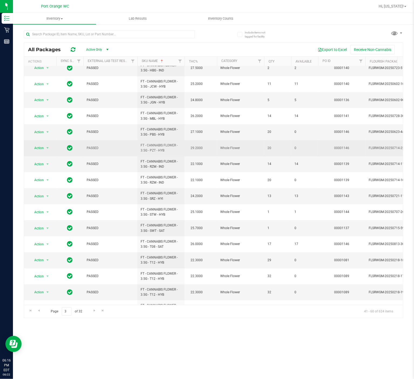
scroll to position [92, 0]
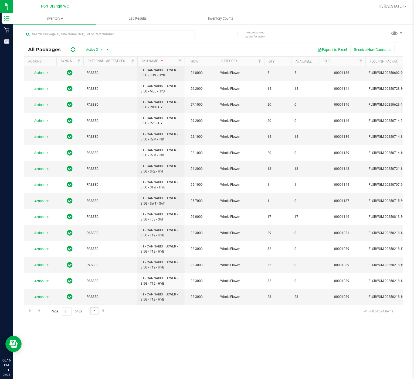
click at [92, 252] on span "Go to the next page" at bounding box center [94, 310] width 4 height 4
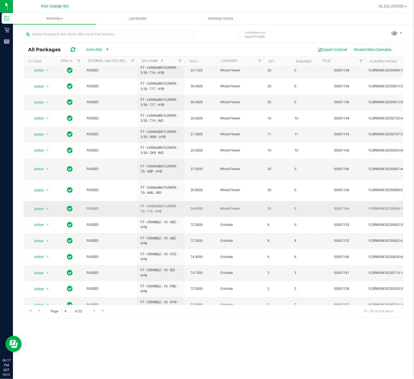
scroll to position [97, 0]
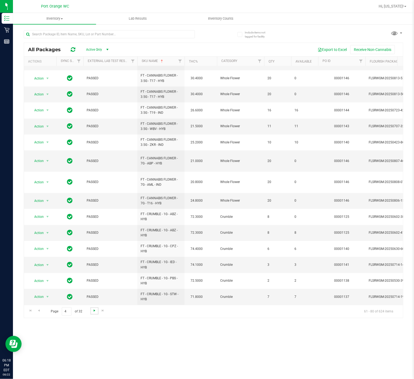
click at [93, 252] on span "Go to the next page" at bounding box center [94, 310] width 4 height 4
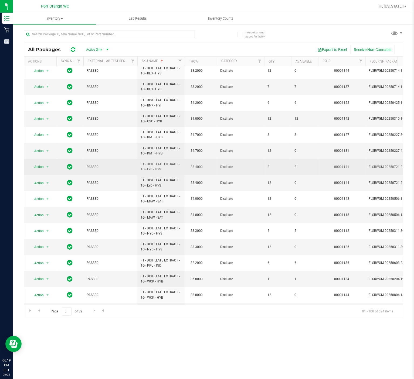
scroll to position [92, 0]
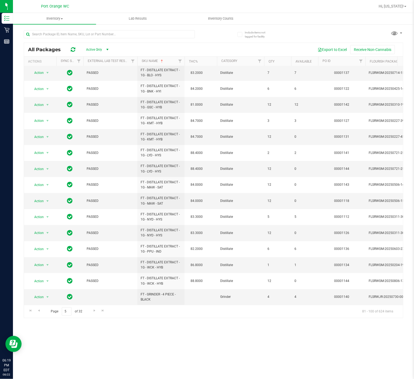
click at [190, 252] on div "Inventory All packages All inventory Waste log Lab Results Inventory Counts Inc…" at bounding box center [213, 196] width 401 height 366
click at [95, 252] on span "Go to the next page" at bounding box center [94, 310] width 4 height 4
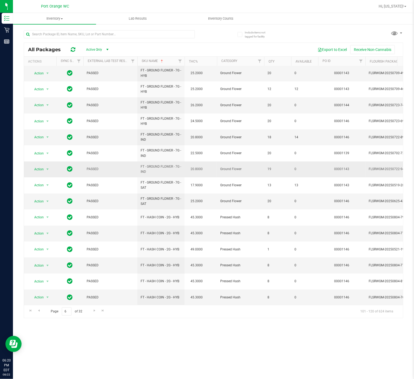
scroll to position [97, 0]
click at [94, 252] on span "Go to the next page" at bounding box center [94, 310] width 4 height 4
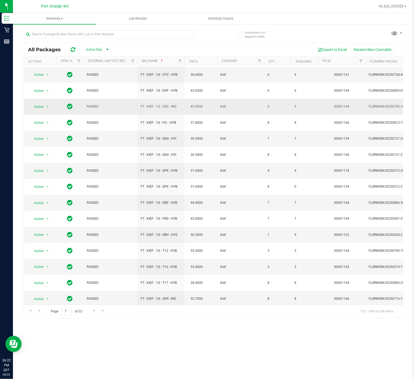
scroll to position [92, 0]
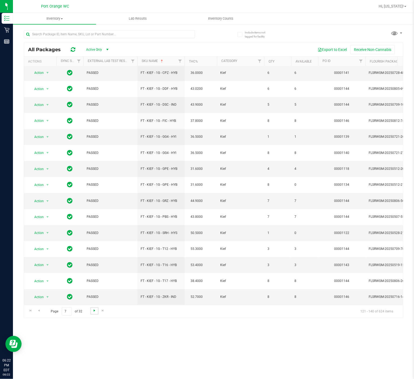
click at [94, 252] on span "Go to the next page" at bounding box center [94, 310] width 4 height 4
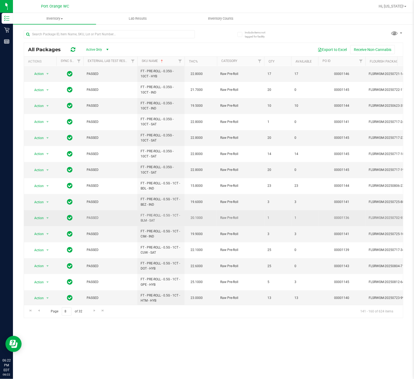
scroll to position [92, 0]
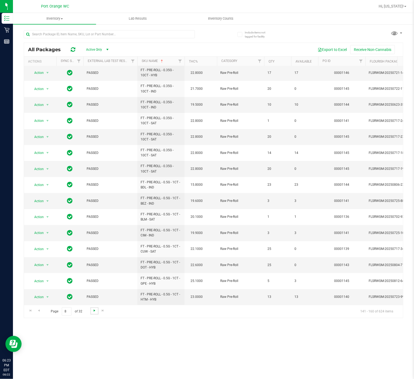
click at [95, 252] on span "Go to the next page" at bounding box center [94, 310] width 4 height 4
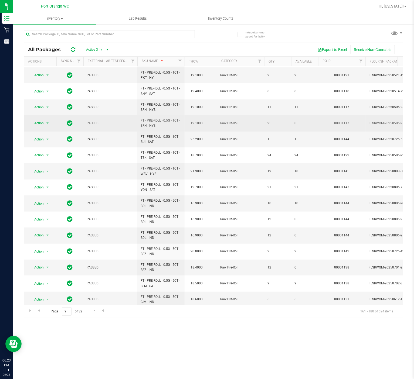
scroll to position [92, 0]
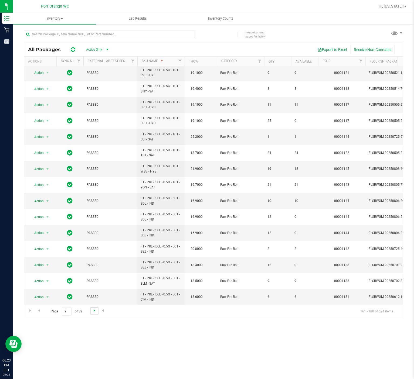
click at [95, 252] on span "Go to the next page" at bounding box center [94, 310] width 4 height 4
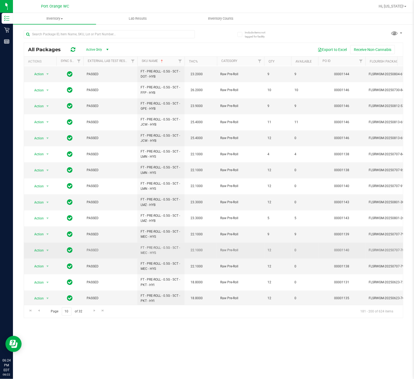
scroll to position [92, 0]
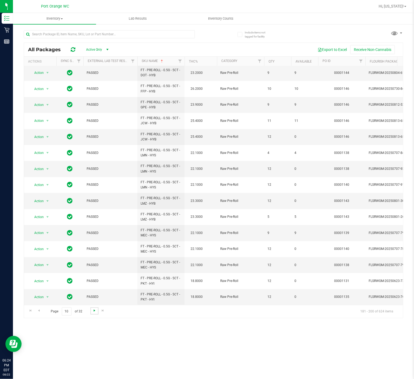
click at [93, 252] on span "Go to the next page" at bounding box center [94, 310] width 4 height 4
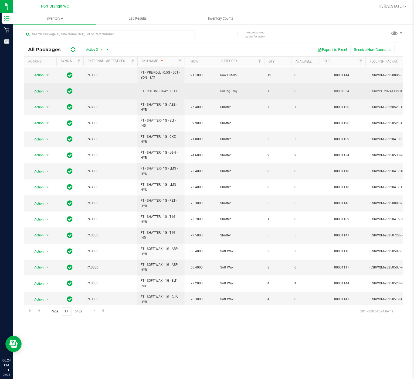
scroll to position [92, 0]
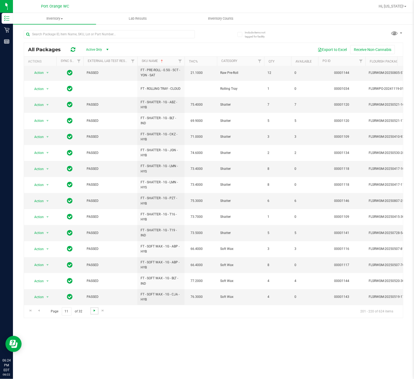
click at [94, 252] on span "Go to the next page" at bounding box center [94, 310] width 4 height 4
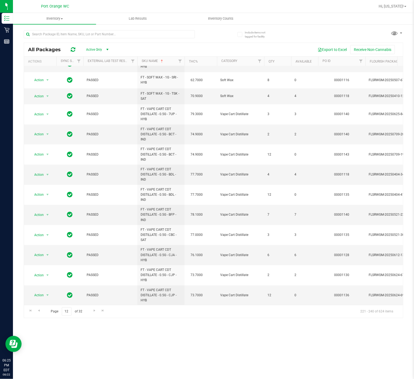
scroll to position [133, 0]
click at [92, 252] on span "Go to the next page" at bounding box center [94, 310] width 4 height 4
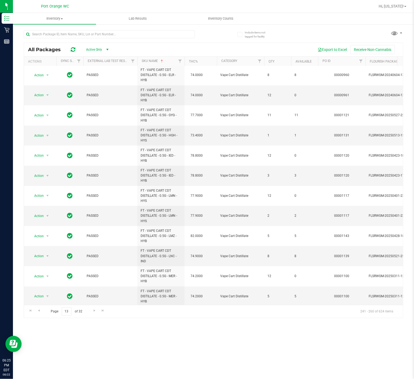
scroll to position [174, 0]
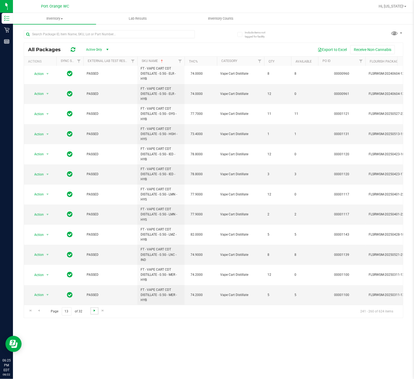
click at [94, 252] on span "Go to the next page" at bounding box center [94, 310] width 4 height 4
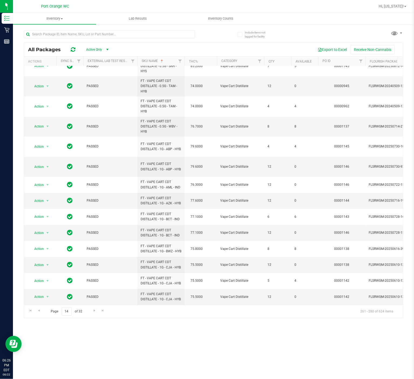
scroll to position [150, 0]
click at [96, 252] on span "Go to the next page" at bounding box center [94, 310] width 4 height 4
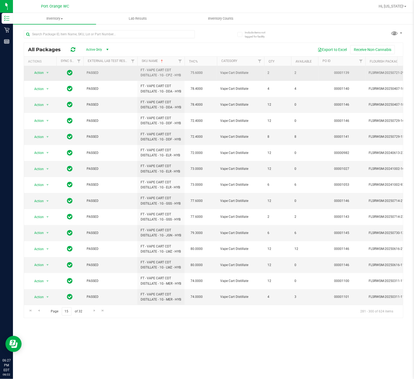
scroll to position [129, 0]
click at [95, 252] on span "Go to the next page" at bounding box center [94, 310] width 4 height 4
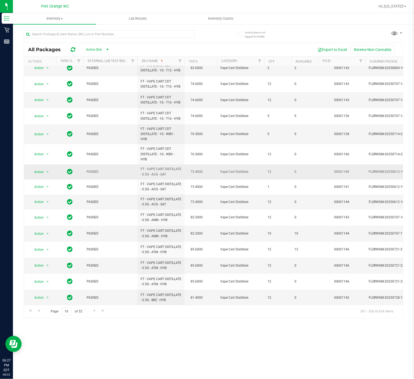
scroll to position [102, 0]
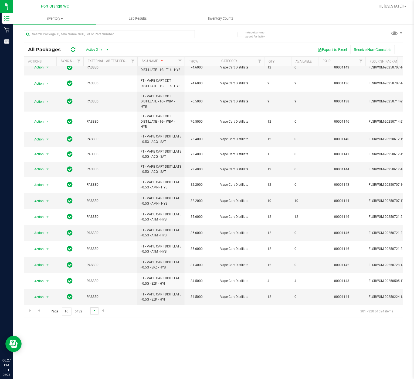
click at [92, 252] on span "Go to the next page" at bounding box center [94, 310] width 4 height 4
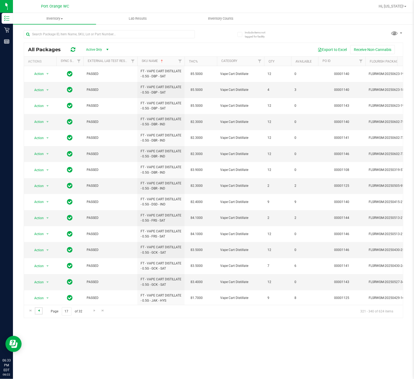
click at [39, 252] on span "Go to the previous page" at bounding box center [39, 310] width 4 height 4
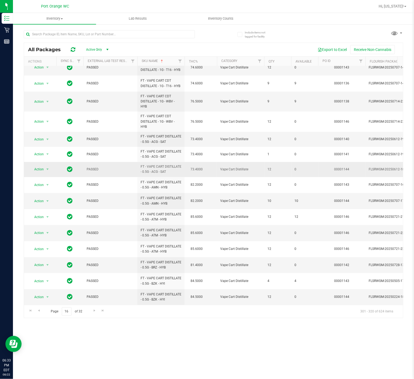
scroll to position [102, 0]
click at [130, 252] on div "Inventory All packages All inventory Waste log Lab Results Inventory Counts Inc…" at bounding box center [213, 196] width 401 height 366
click at [94, 252] on span "Go to the next page" at bounding box center [94, 310] width 4 height 4
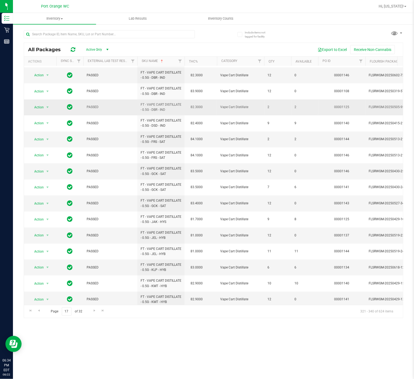
scroll to position [92, 0]
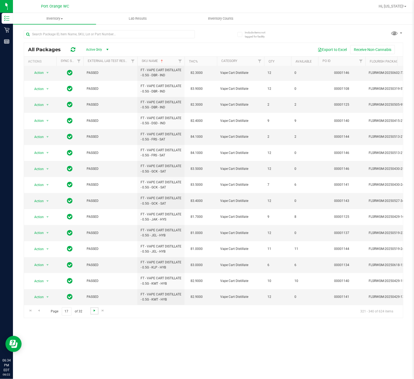
click at [95, 252] on span "Go to the next page" at bounding box center [94, 310] width 4 height 4
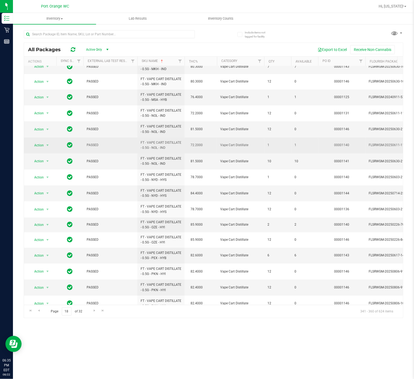
scroll to position [87, 0]
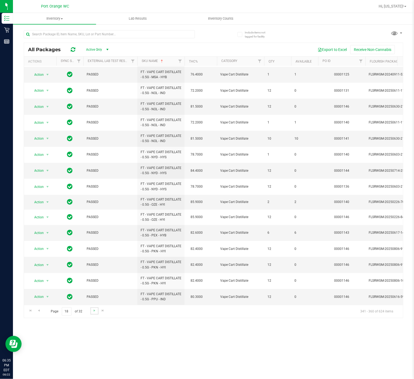
click at [97, 252] on link "Go to the next page" at bounding box center [94, 310] width 8 height 7
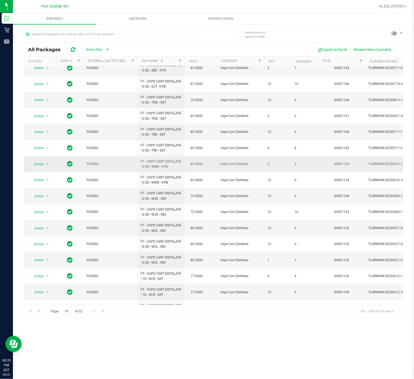
scroll to position [102, 0]
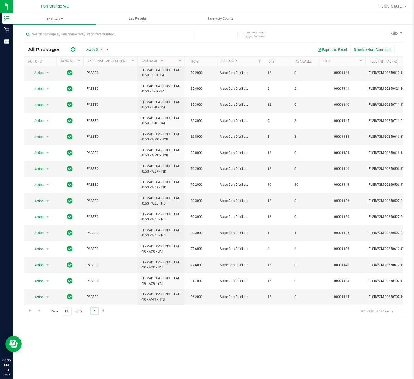
click at [93, 252] on span "Go to the next page" at bounding box center [94, 310] width 4 height 4
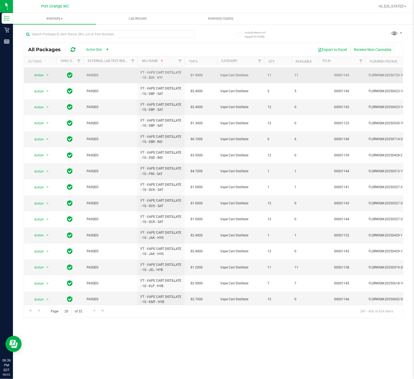
scroll to position [92, 0]
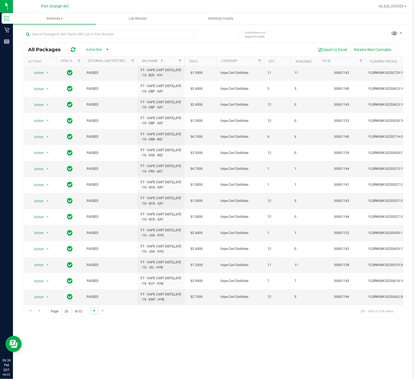
click at [95, 252] on span "Go to the next page" at bounding box center [94, 310] width 4 height 4
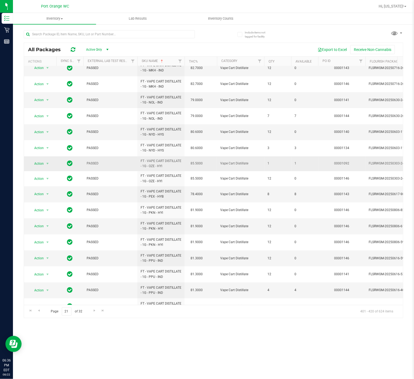
scroll to position [91, 0]
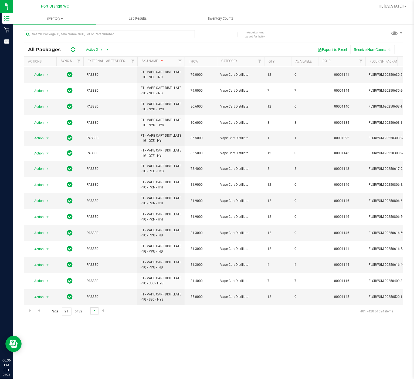
click at [95, 252] on span "Go to the next page" at bounding box center [94, 310] width 4 height 4
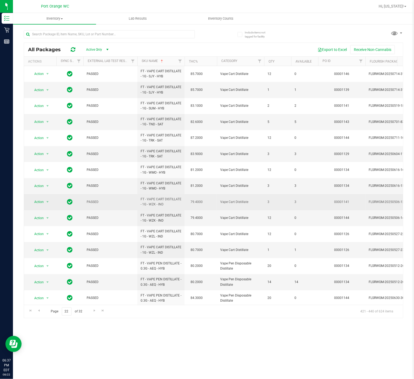
scroll to position [92, 0]
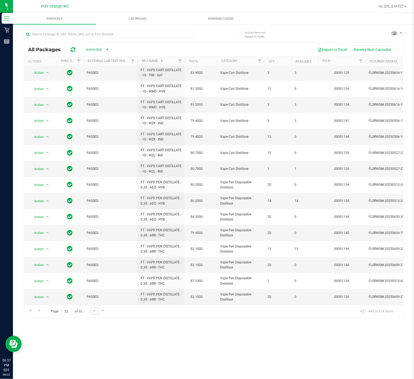
click at [93, 252] on link "Go to the next page" at bounding box center [94, 310] width 8 height 7
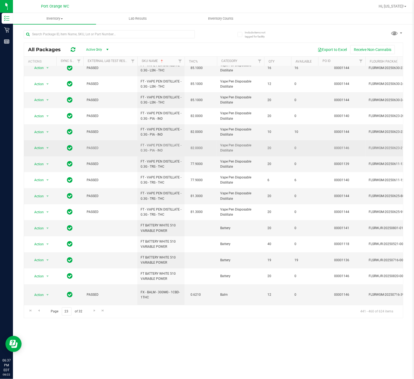
scroll to position [92, 0]
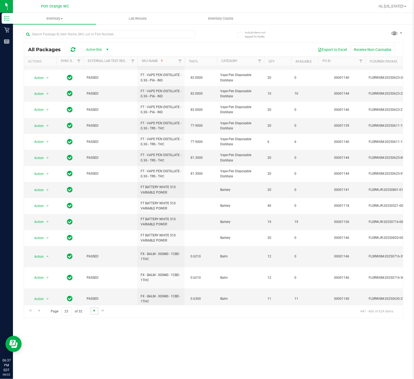
click at [93, 252] on span "Go to the next page" at bounding box center [94, 310] width 4 height 4
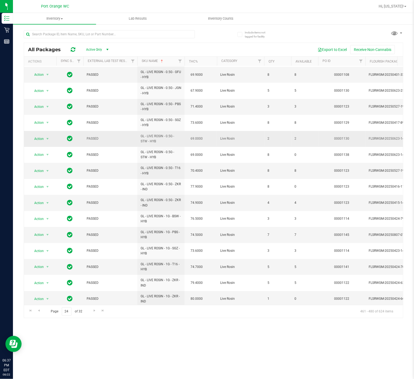
scroll to position [92, 0]
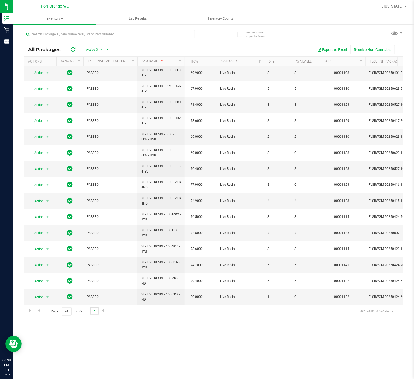
click at [94, 252] on span "Go to the next page" at bounding box center [94, 310] width 4 height 4
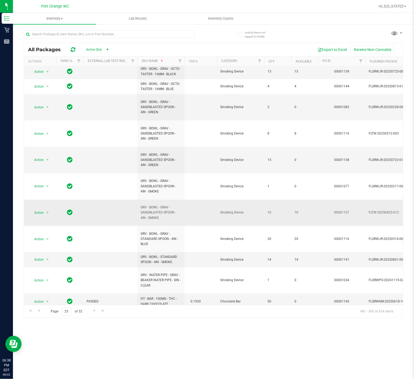
scroll to position [160, 0]
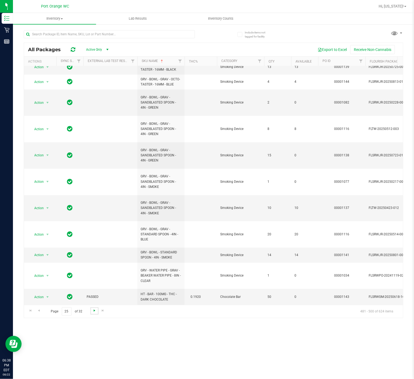
click at [93, 252] on span "Go to the next page" at bounding box center [94, 310] width 4 height 4
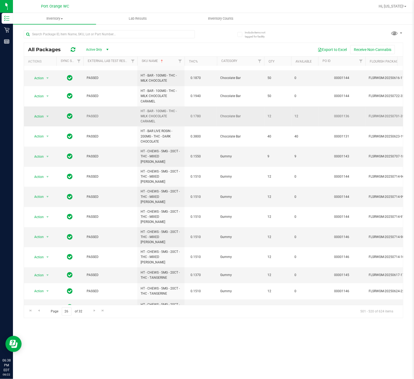
scroll to position [109, 0]
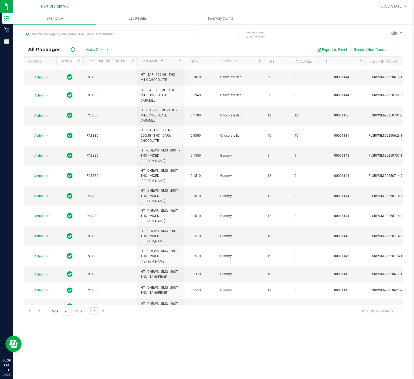
click at [93, 252] on span "Go to the next page" at bounding box center [94, 310] width 4 height 4
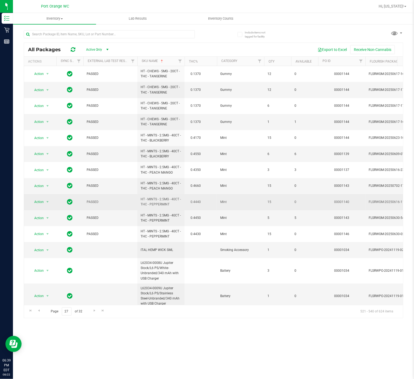
scroll to position [140, 0]
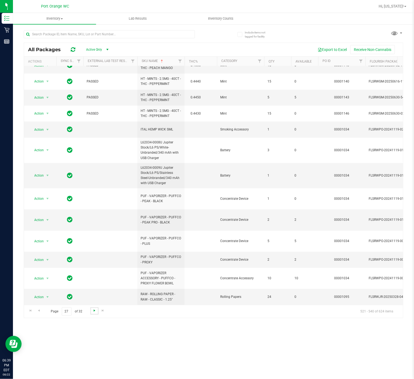
click at [94, 252] on span "Go to the next page" at bounding box center [94, 310] width 4 height 4
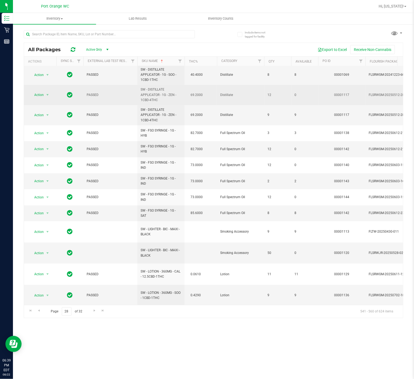
scroll to position [139, 0]
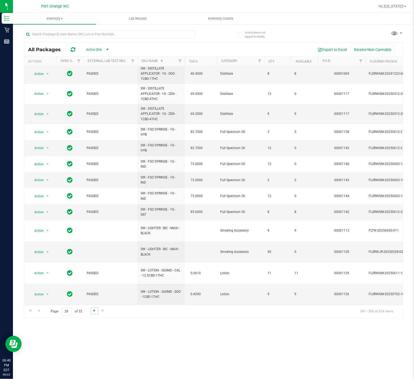
click at [93, 252] on span "Go to the next page" at bounding box center [94, 310] width 4 height 4
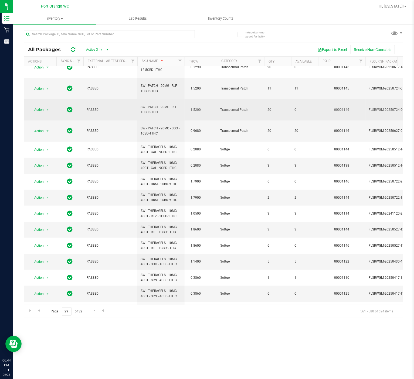
scroll to position [105, 0]
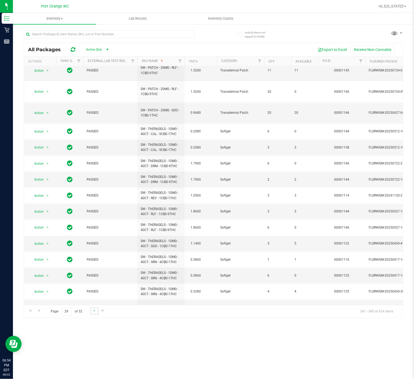
click at [97, 252] on link "Go to the next page" at bounding box center [94, 310] width 8 height 7
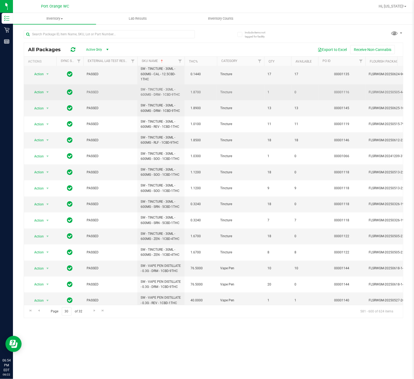
scroll to position [100, 0]
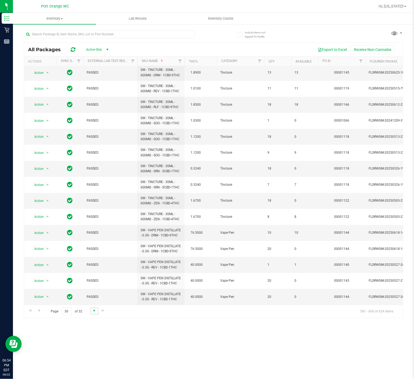
click at [95, 252] on span "Go to the next page" at bounding box center [94, 310] width 4 height 4
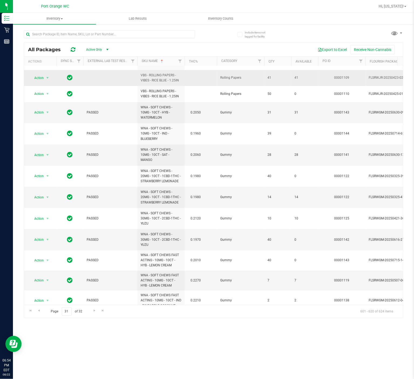
scroll to position [145, 0]
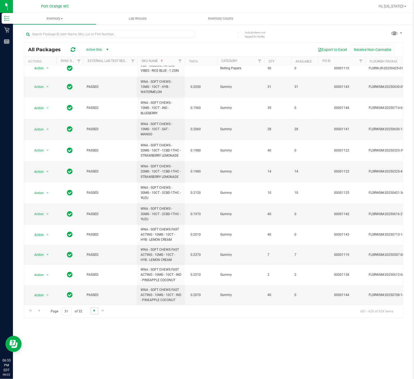
click at [94, 252] on span "Go to the next page" at bounding box center [94, 310] width 4 height 4
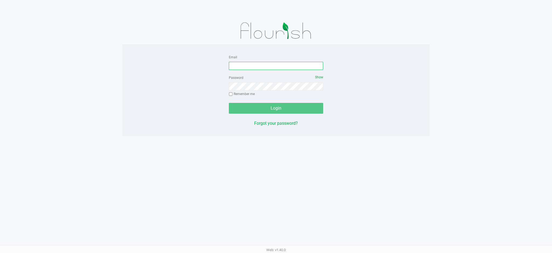
click at [261, 68] on input "Email" at bounding box center [276, 66] width 94 height 8
type input "[EMAIL_ADDRESS][DOMAIN_NAME]"
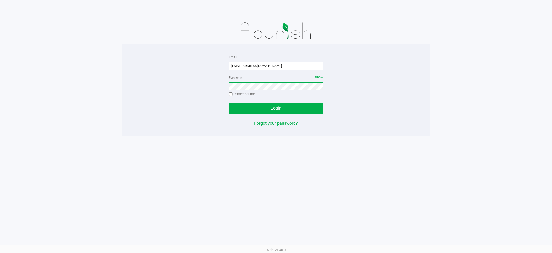
click at [229, 103] on button "Login" at bounding box center [276, 108] width 94 height 11
